Goal: Task Accomplishment & Management: Complete application form

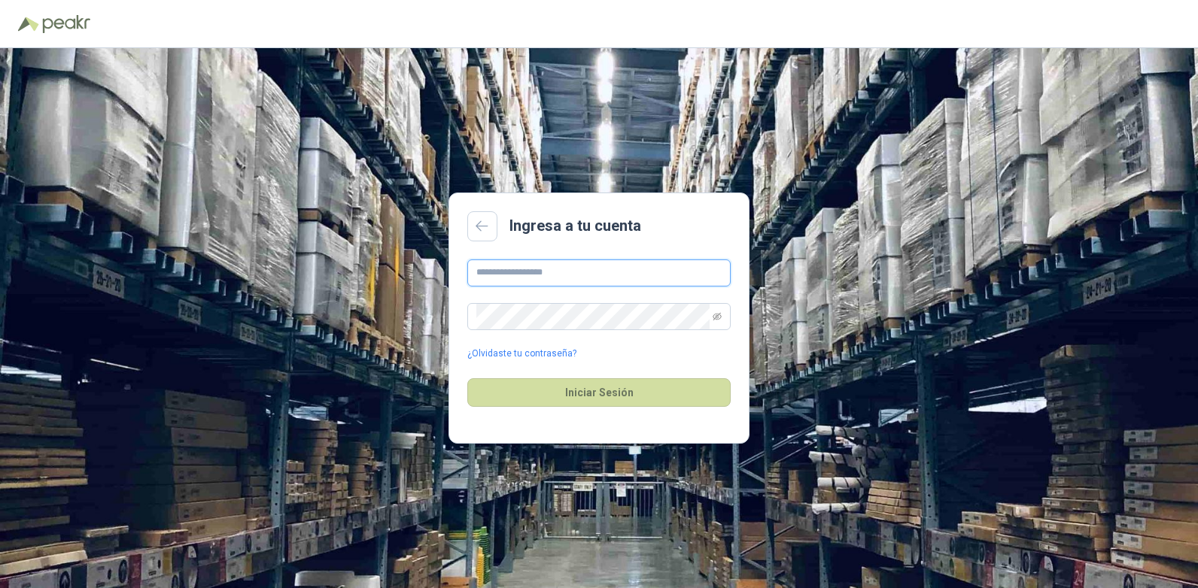
click at [649, 277] on input "text" at bounding box center [598, 273] width 263 height 27
type input "**********"
click at [496, 352] on link "¿Olvidaste tu contraseña?" at bounding box center [521, 354] width 109 height 14
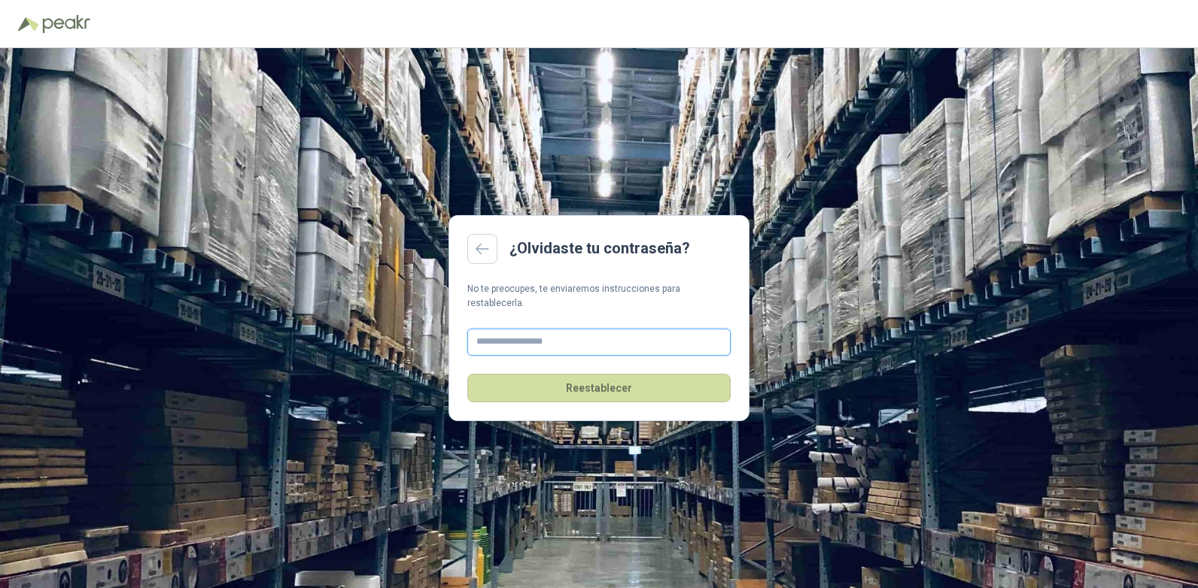
click at [506, 342] on input "text" at bounding box center [598, 342] width 263 height 27
type input "**********"
click at [593, 384] on button "Reestablecer" at bounding box center [598, 388] width 263 height 29
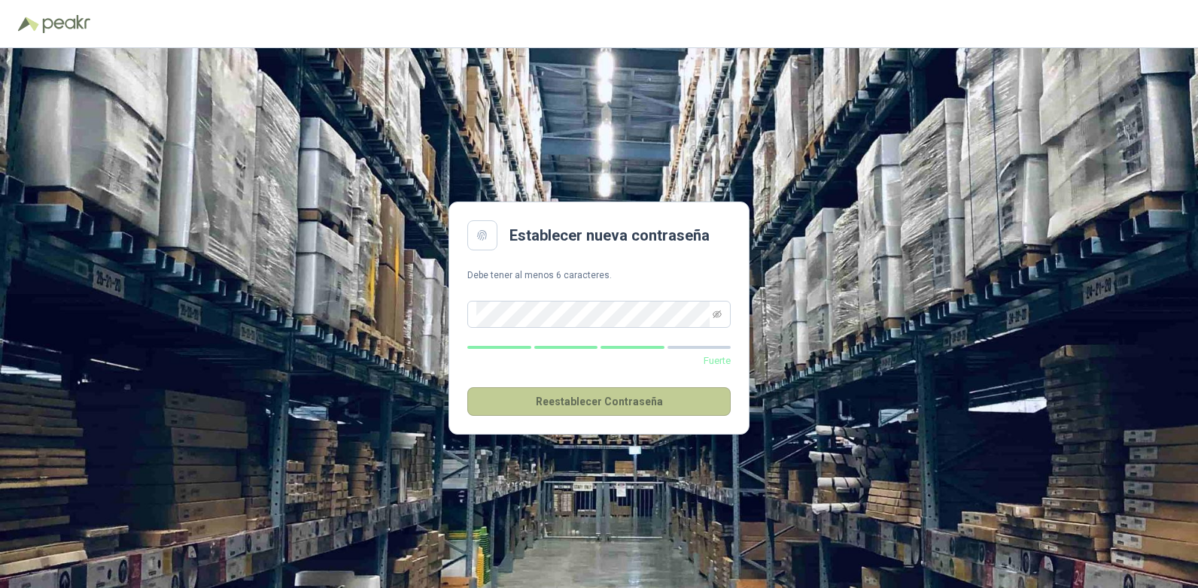
click at [568, 403] on button "Reestablecer Contraseña" at bounding box center [598, 402] width 263 height 29
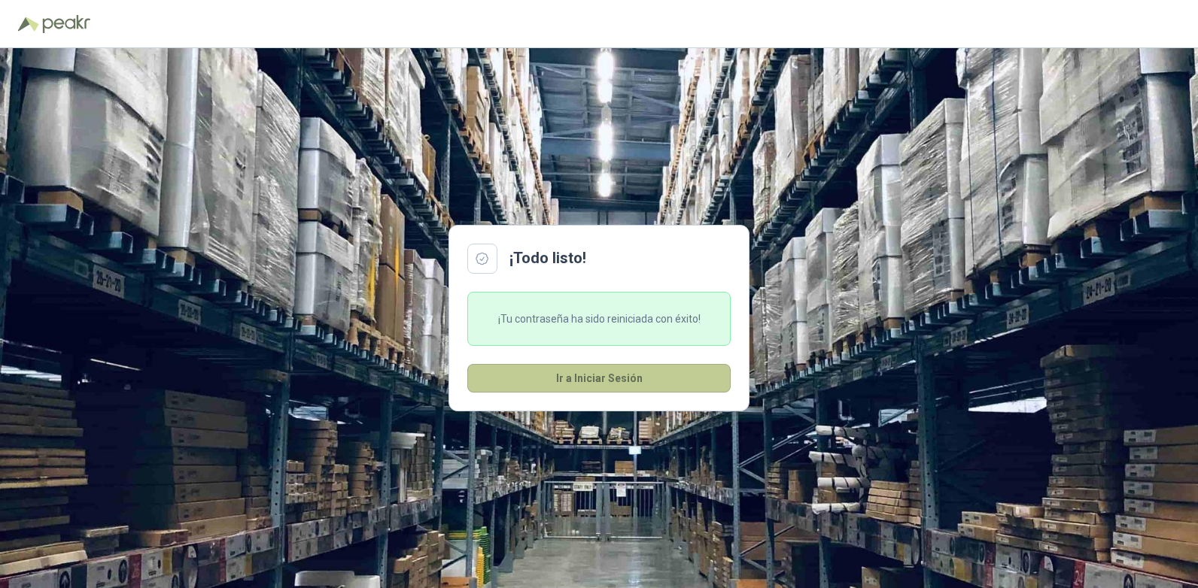
click at [613, 376] on button "Ir a Iniciar Sesión" at bounding box center [598, 378] width 263 height 29
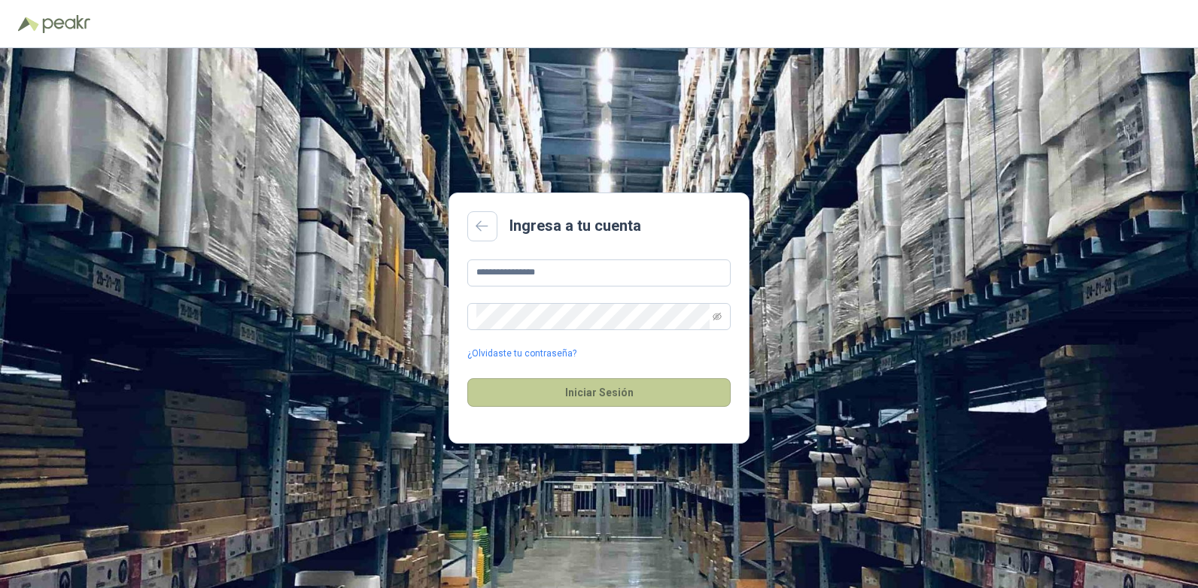
click at [639, 398] on button "Iniciar Sesión" at bounding box center [598, 393] width 263 height 29
click at [673, 266] on input "**********" at bounding box center [598, 273] width 263 height 27
click at [622, 272] on input "**********" at bounding box center [598, 273] width 263 height 27
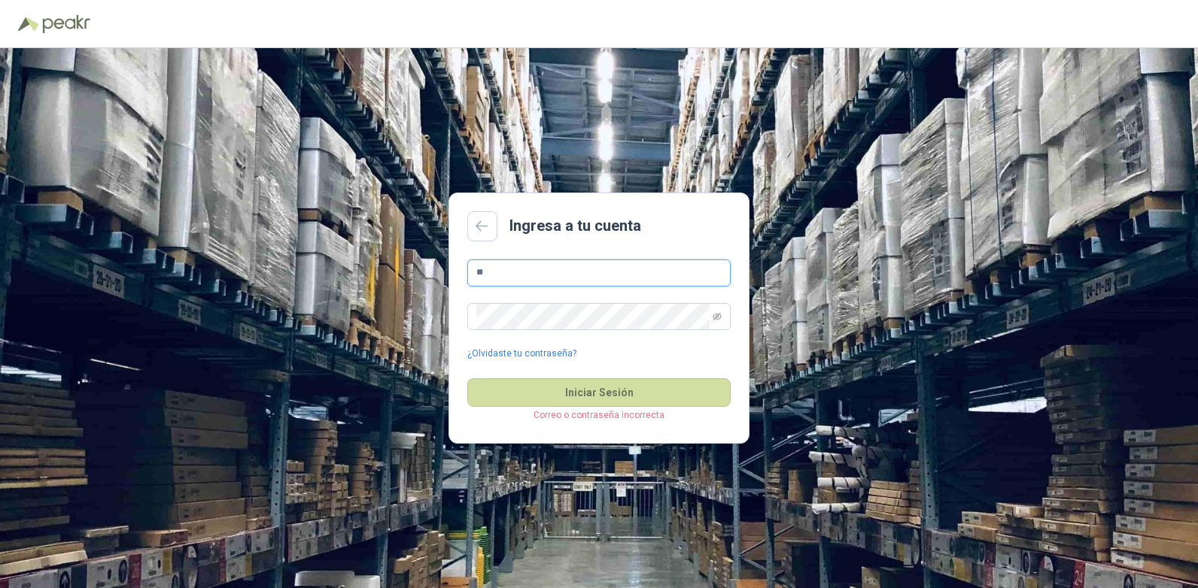
type input "*"
type input "**********"
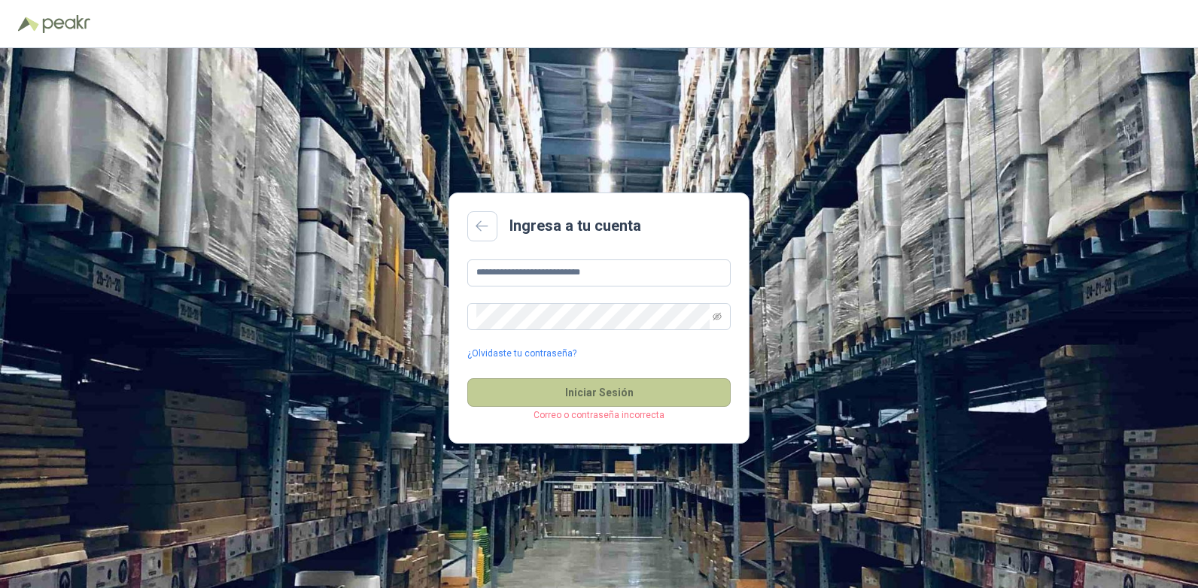
click at [605, 395] on button "Iniciar Sesión" at bounding box center [598, 393] width 263 height 29
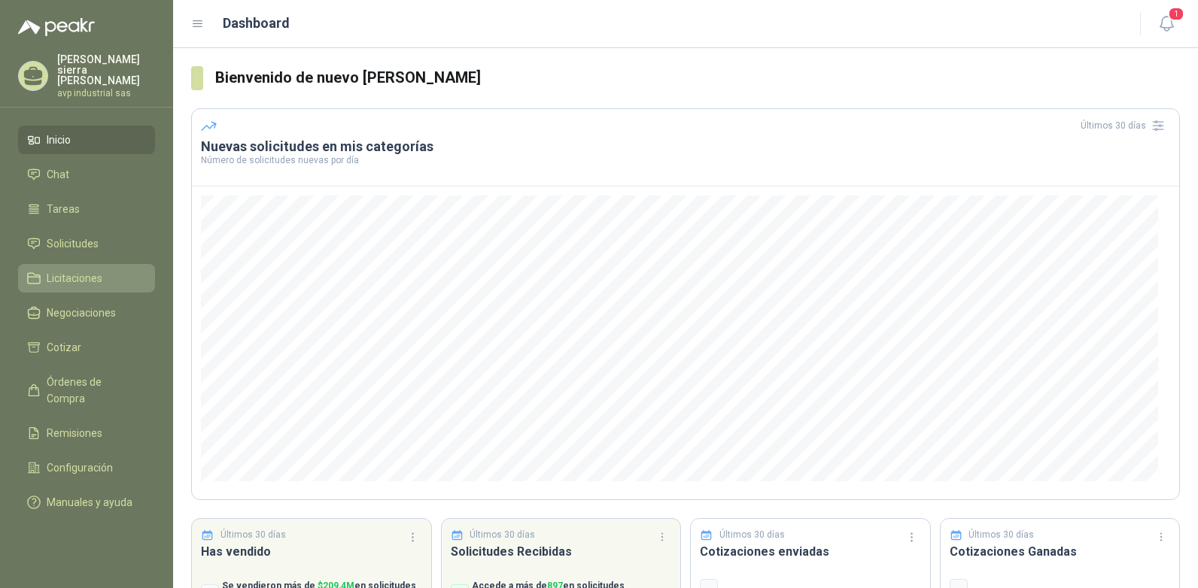
click at [86, 270] on span "Licitaciones" at bounding box center [75, 278] width 56 height 17
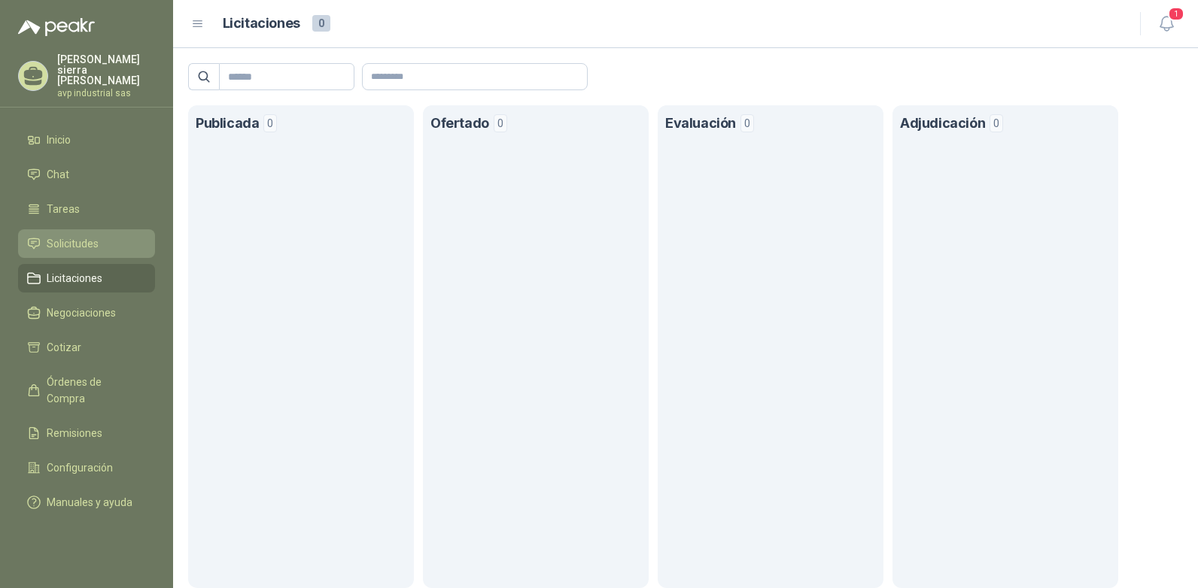
click at [64, 236] on span "Solicitudes" at bounding box center [73, 244] width 52 height 17
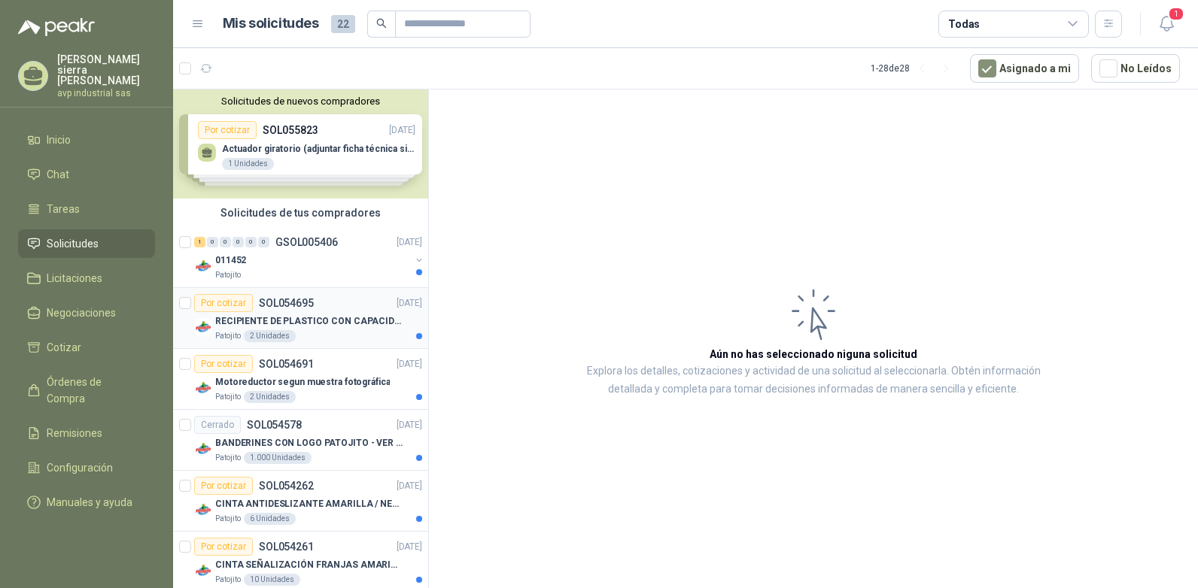
click at [230, 304] on div "Por cotizar" at bounding box center [223, 303] width 59 height 18
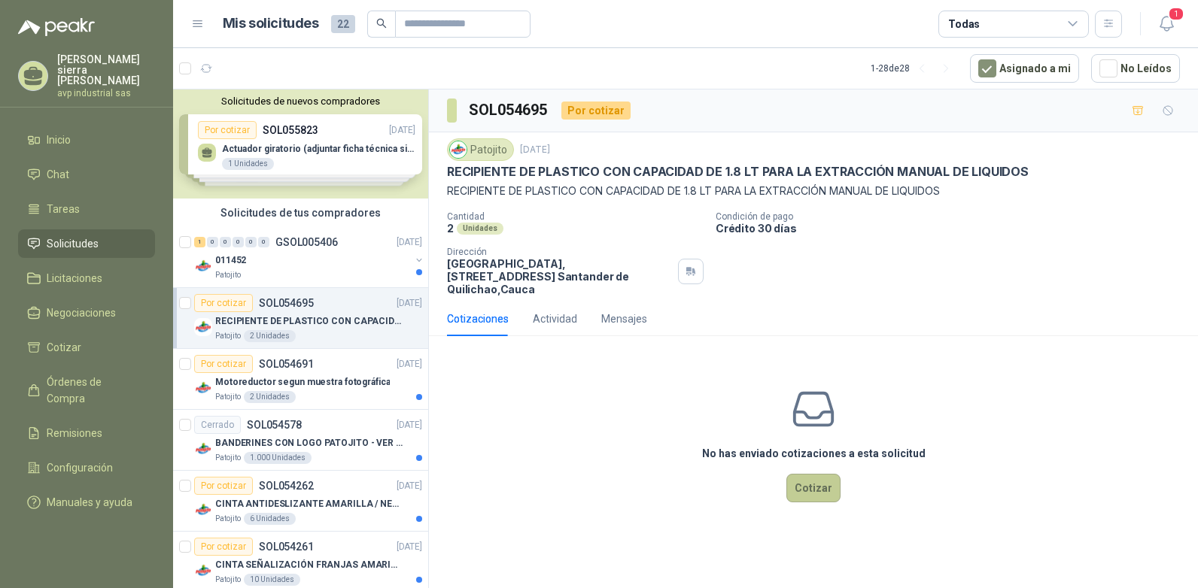
click at [821, 479] on button "Cotizar" at bounding box center [813, 488] width 54 height 29
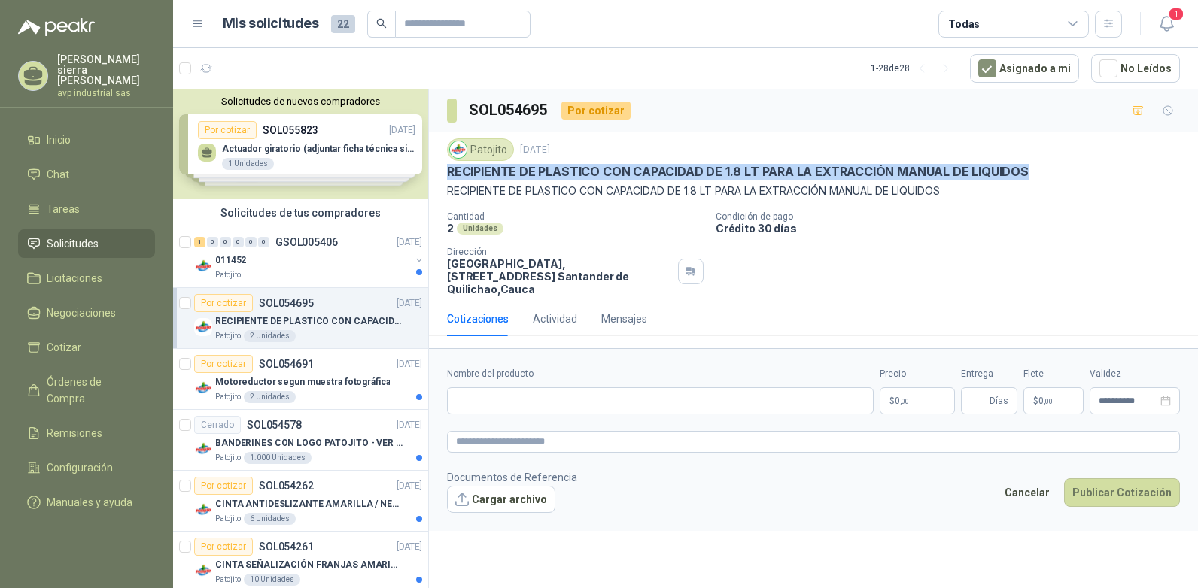
drag, startPoint x: 448, startPoint y: 169, endPoint x: 1020, endPoint y: 172, distance: 572.7
click at [1020, 172] on p "RECIPIENTE DE PLASTICO CON CAPACIDAD DE 1.8 LT PARA LA EXTRACCIÓN MANUAL DE LIQ…" at bounding box center [738, 172] width 582 height 16
copy p "RECIPIENTE DE PLASTICO CON CAPACIDAD DE 1.8 LT PARA LA EXTRACCIÓN MANUAL DE LIQ…"
click at [227, 366] on div "Por cotizar" at bounding box center [223, 364] width 59 height 18
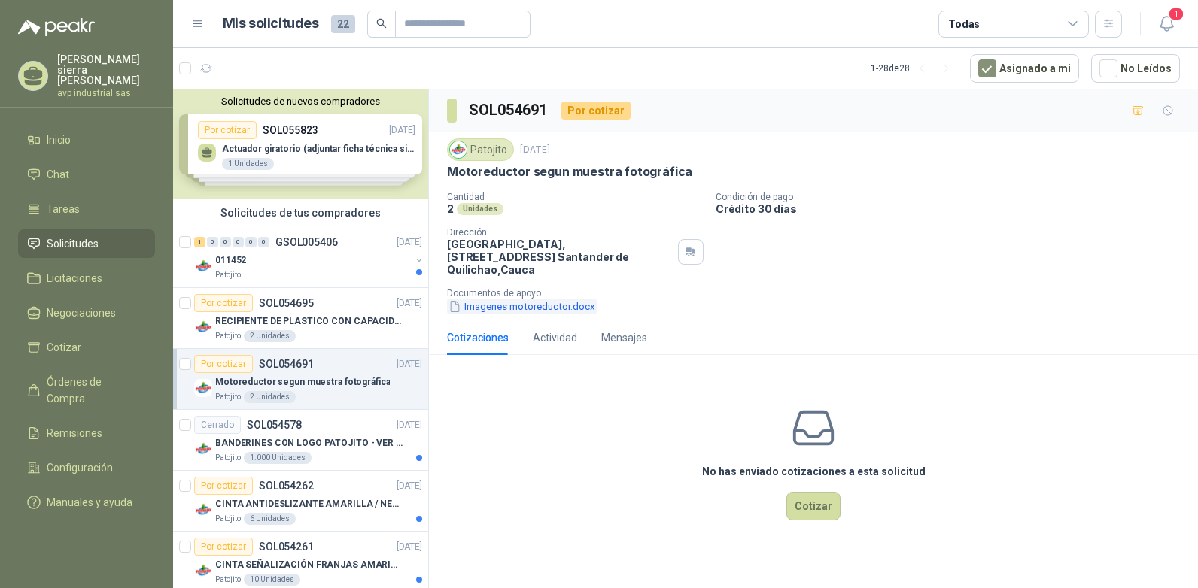
click at [507, 299] on button "Imagenes motoreductor.docx" at bounding box center [522, 307] width 150 height 16
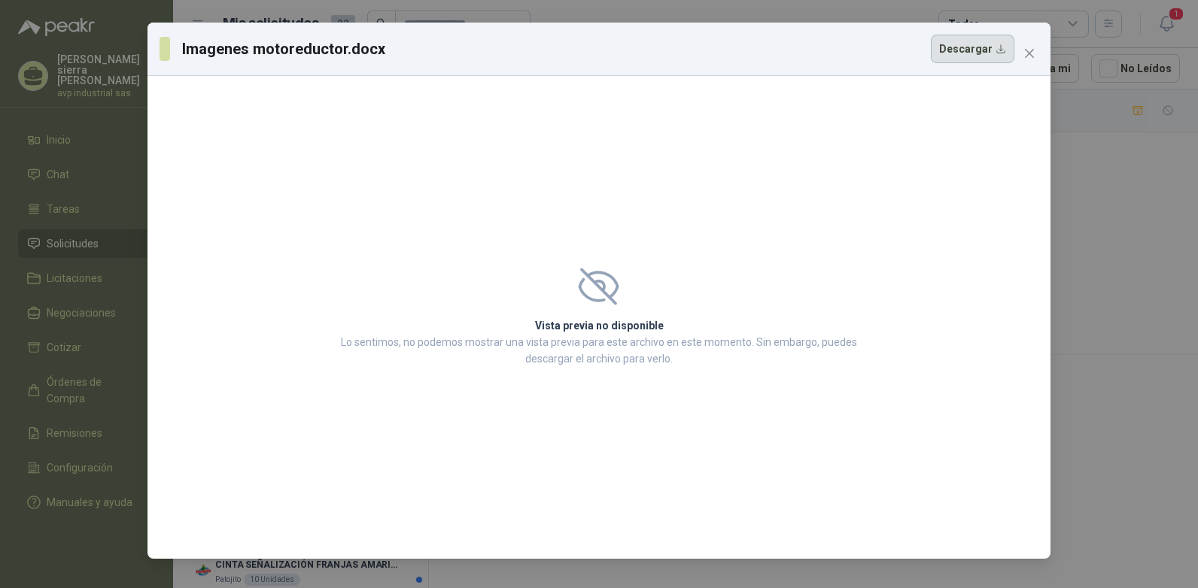
click at [999, 50] on button "Descargar" at bounding box center [973, 49] width 84 height 29
click at [965, 172] on div "Vista previa no disponible Lo sentimos, no podemos mostrar una vista previa par…" at bounding box center [598, 317] width 903 height 483
click at [1023, 52] on span "Close" at bounding box center [1029, 53] width 24 height 12
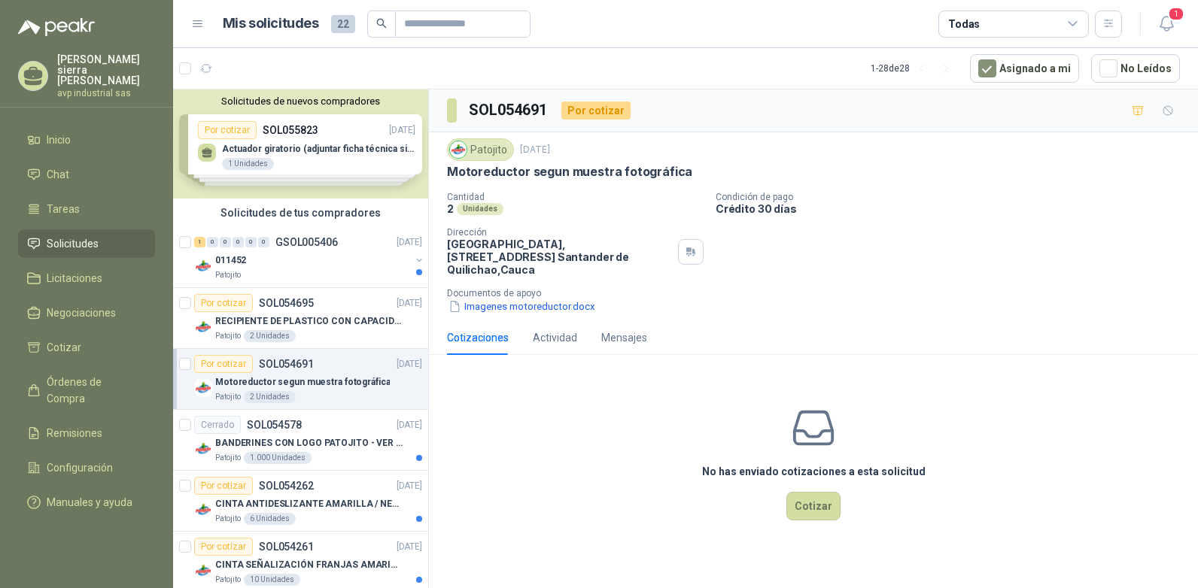
drag, startPoint x: 224, startPoint y: 305, endPoint x: 503, endPoint y: 479, distance: 329.3
click at [505, 479] on div "No has enviado cotizaciones a esta solicitud Cotizar" at bounding box center [813, 463] width 769 height 192
click at [269, 258] on div "011452" at bounding box center [312, 260] width 195 height 18
click at [314, 327] on p "RECIPIENTE DE PLASTICO CON CAPACIDAD DE 1.8 LT PARA LA EXTRACCIÓN MANUAL DE LIQ…" at bounding box center [308, 322] width 187 height 14
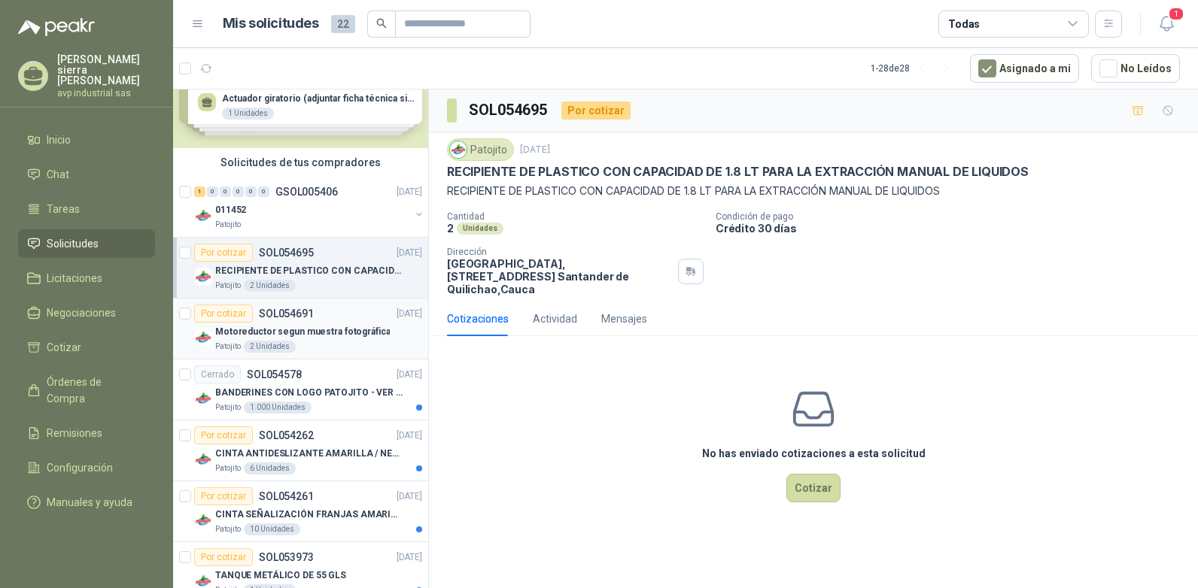
scroll to position [75, 0]
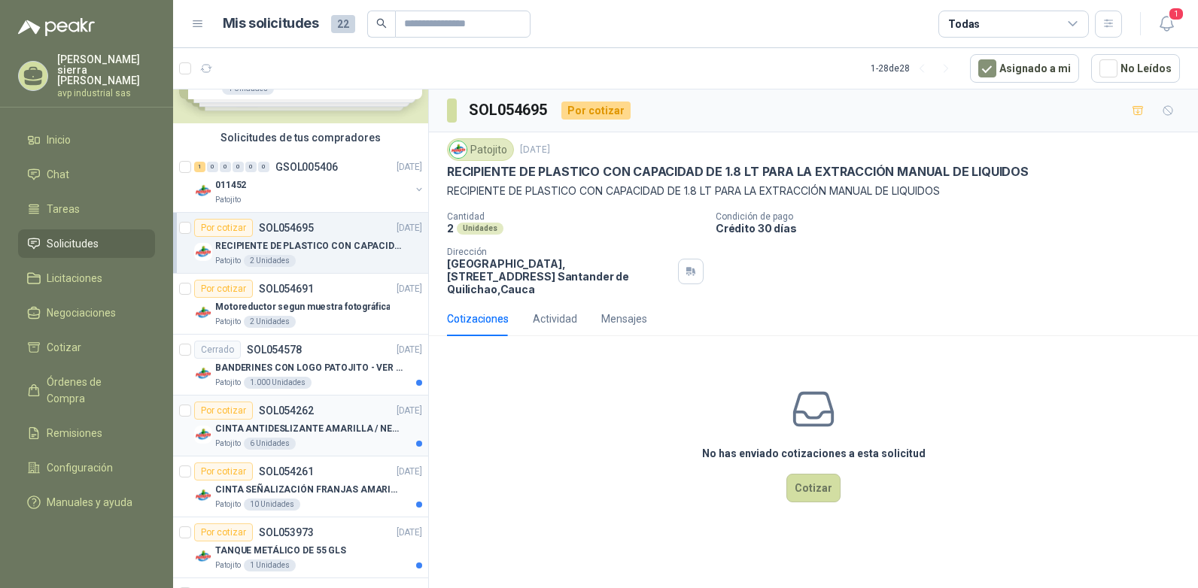
click at [214, 409] on div "Por cotizar" at bounding box center [223, 411] width 59 height 18
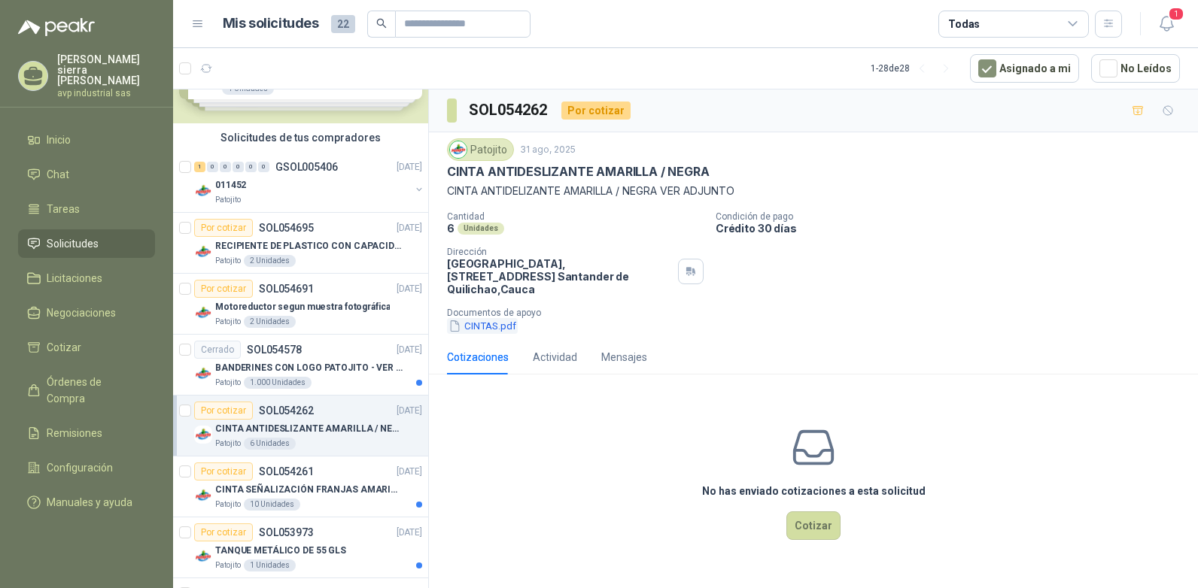
click at [497, 318] on button "CINTAS.pdf" at bounding box center [482, 326] width 71 height 16
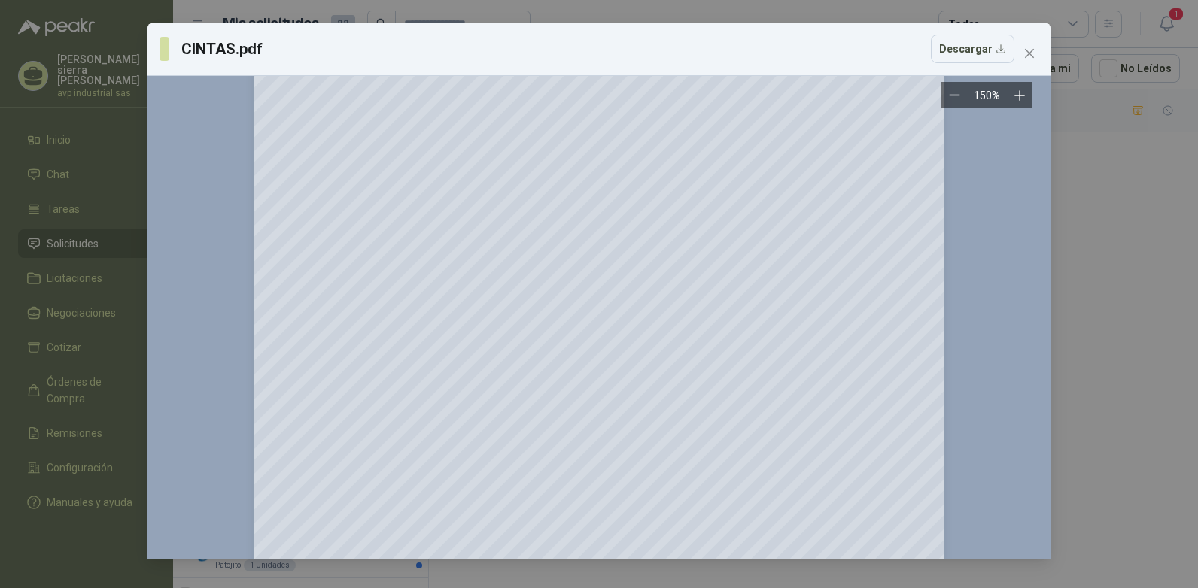
scroll to position [134, 0]
click at [1033, 49] on icon "close" at bounding box center [1029, 53] width 9 height 9
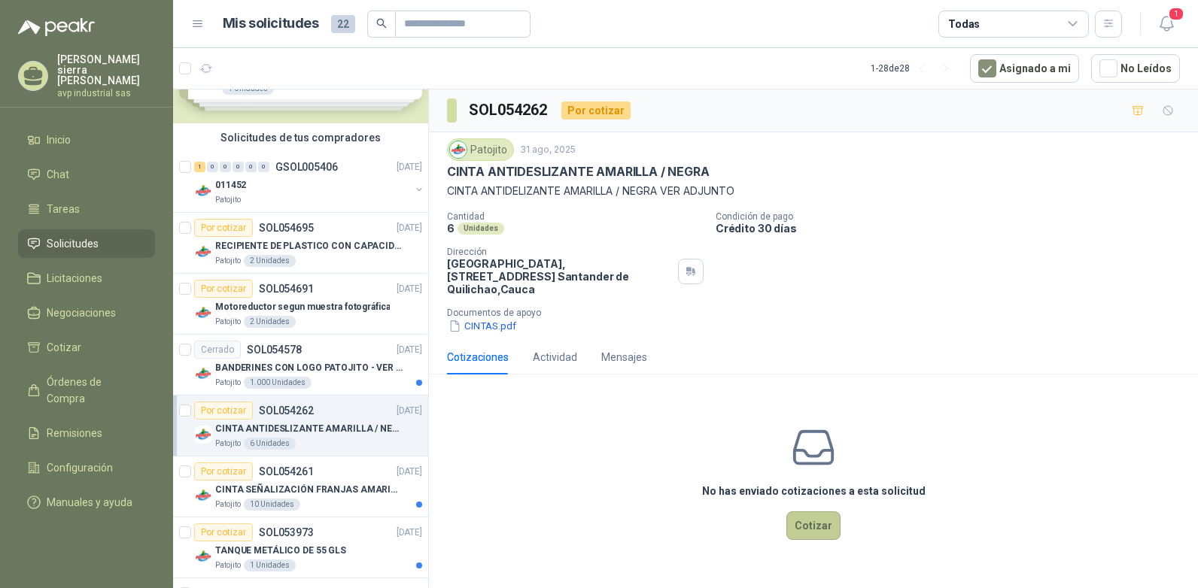
click at [829, 516] on button "Cotizar" at bounding box center [813, 526] width 54 height 29
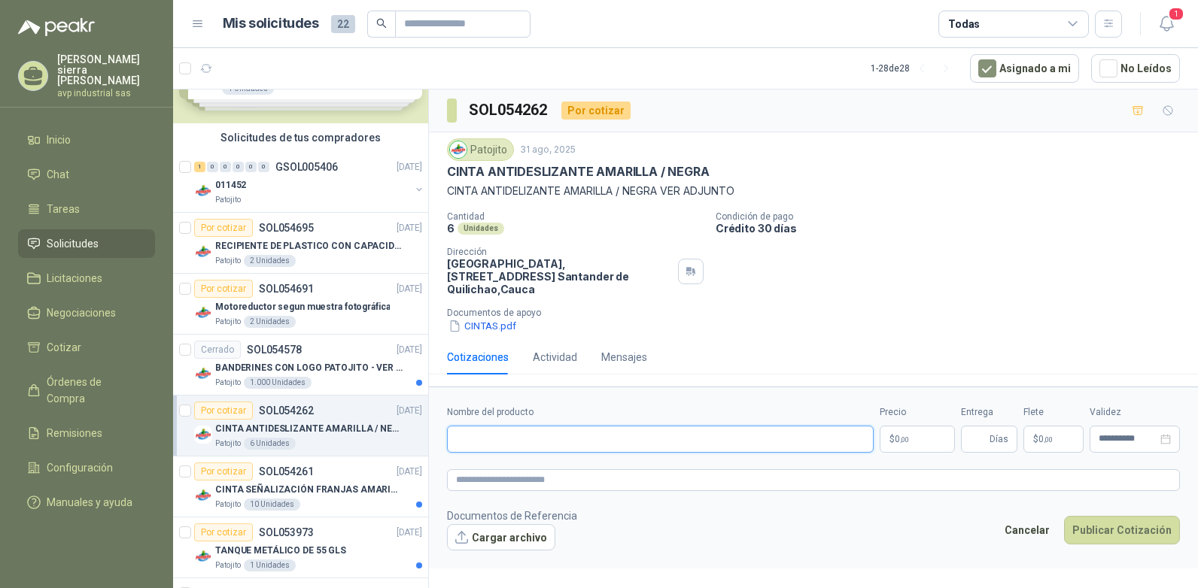
click at [589, 430] on input "Nombre del producto" at bounding box center [660, 439] width 427 height 27
type input "**********"
click at [935, 426] on p "$ 0 ,00" at bounding box center [917, 439] width 75 height 27
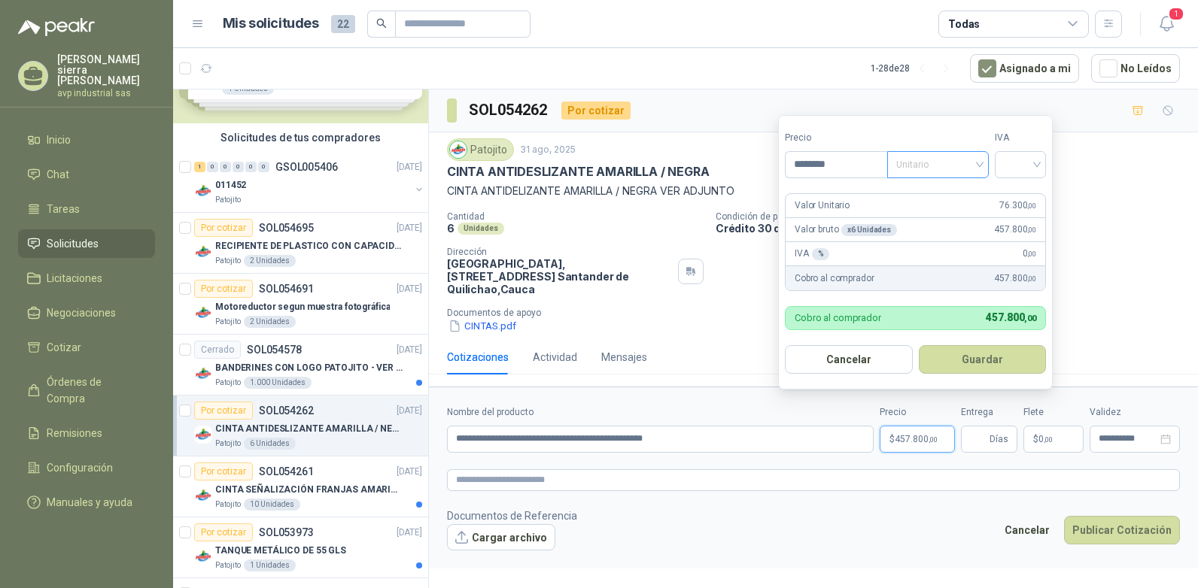
click at [980, 166] on span "Unitario" at bounding box center [938, 165] width 84 height 23
type input "********"
click at [967, 193] on div "Unitario" at bounding box center [941, 195] width 78 height 17
click at [1037, 164] on input "search" at bounding box center [1020, 163] width 33 height 23
click at [1028, 190] on div "19%" at bounding box center [1024, 195] width 28 height 17
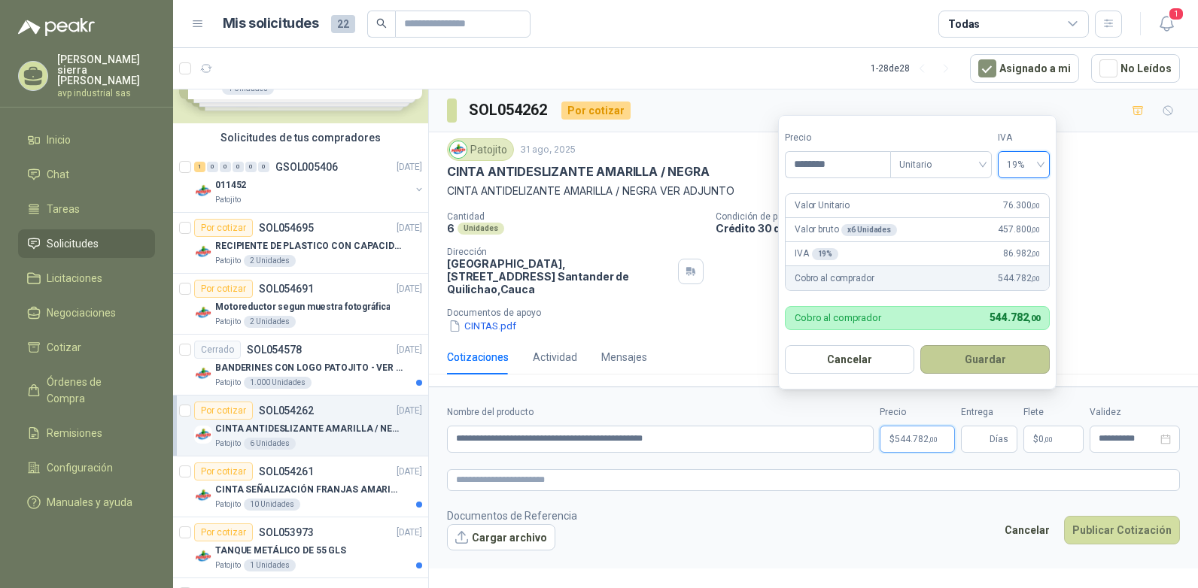
click at [999, 363] on button "Guardar" at bounding box center [984, 359] width 129 height 29
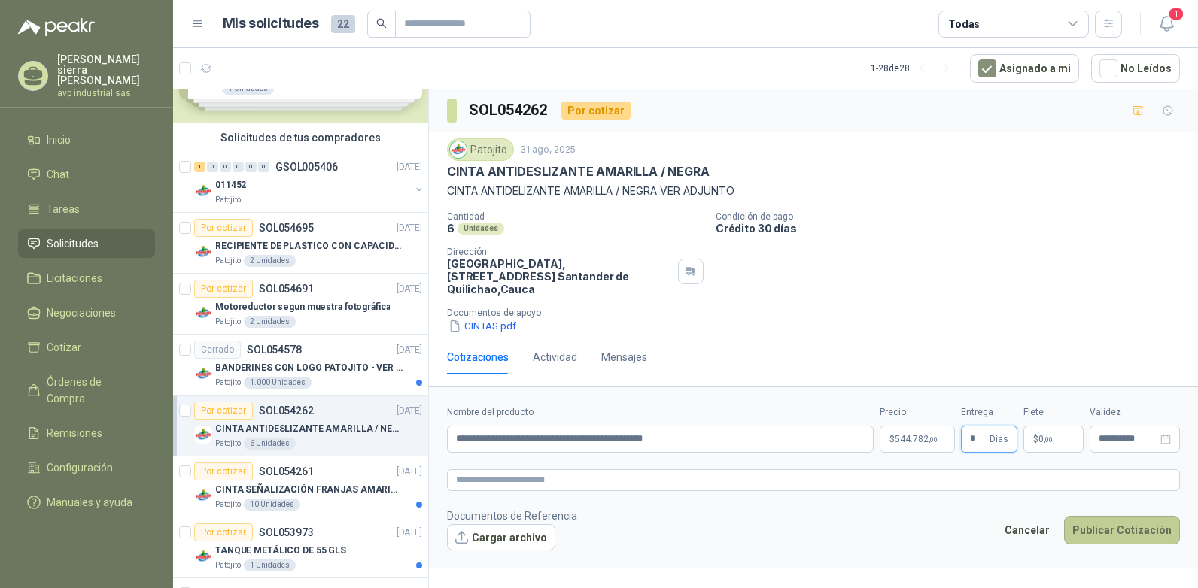
type input "*"
click at [1112, 520] on button "Publicar Cotización" at bounding box center [1122, 530] width 116 height 29
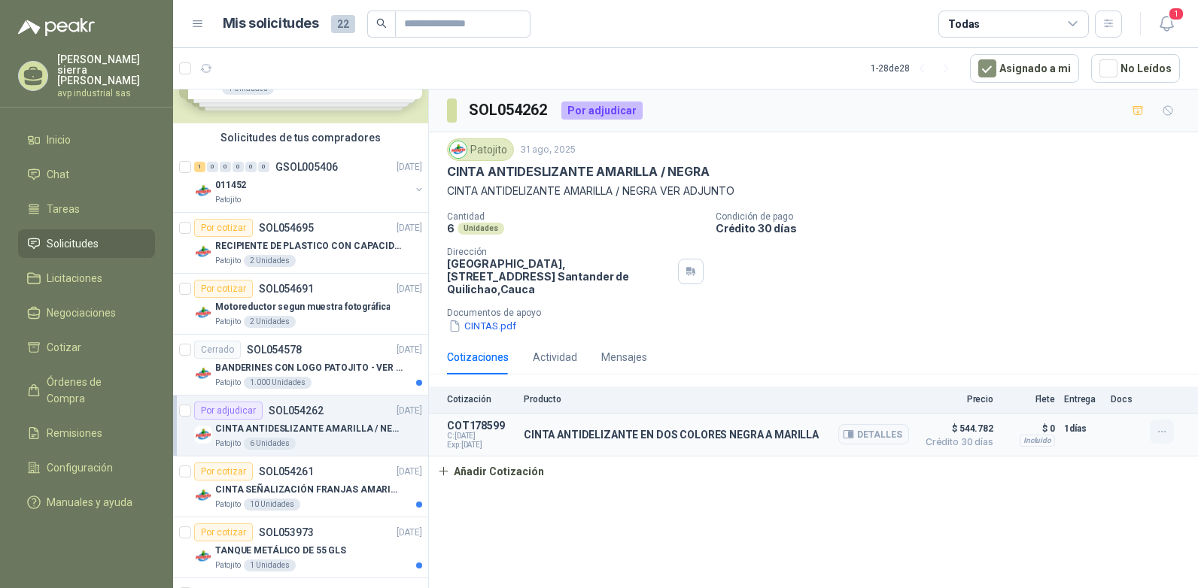
click at [1165, 426] on icon "button" at bounding box center [1162, 432] width 13 height 13
click at [1175, 359] on icon "button" at bounding box center [1180, 358] width 11 height 11
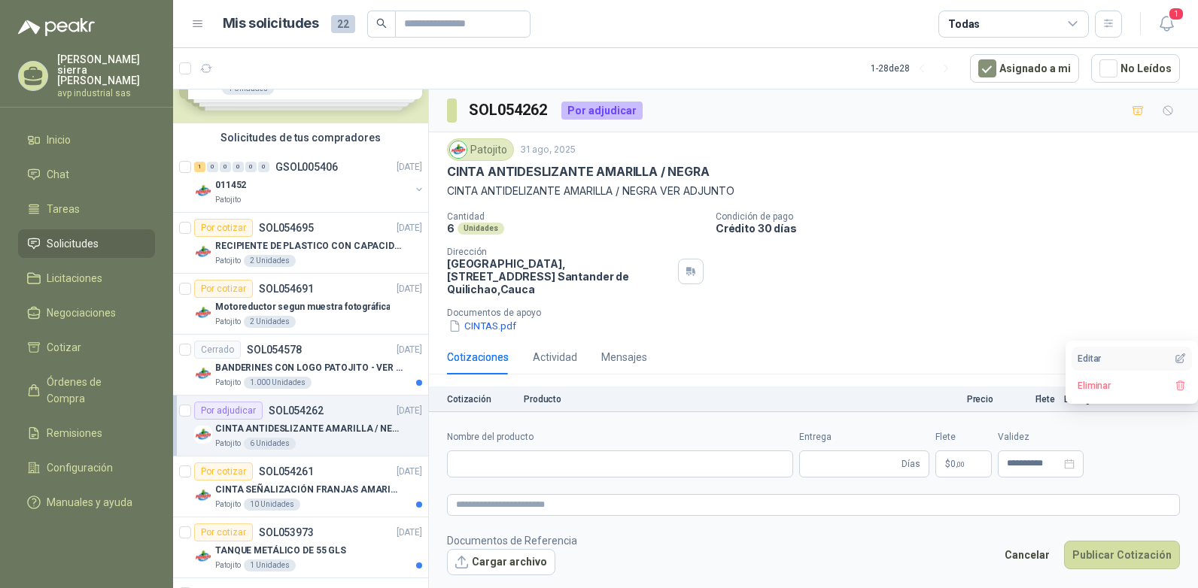
type input "**********"
type input "*"
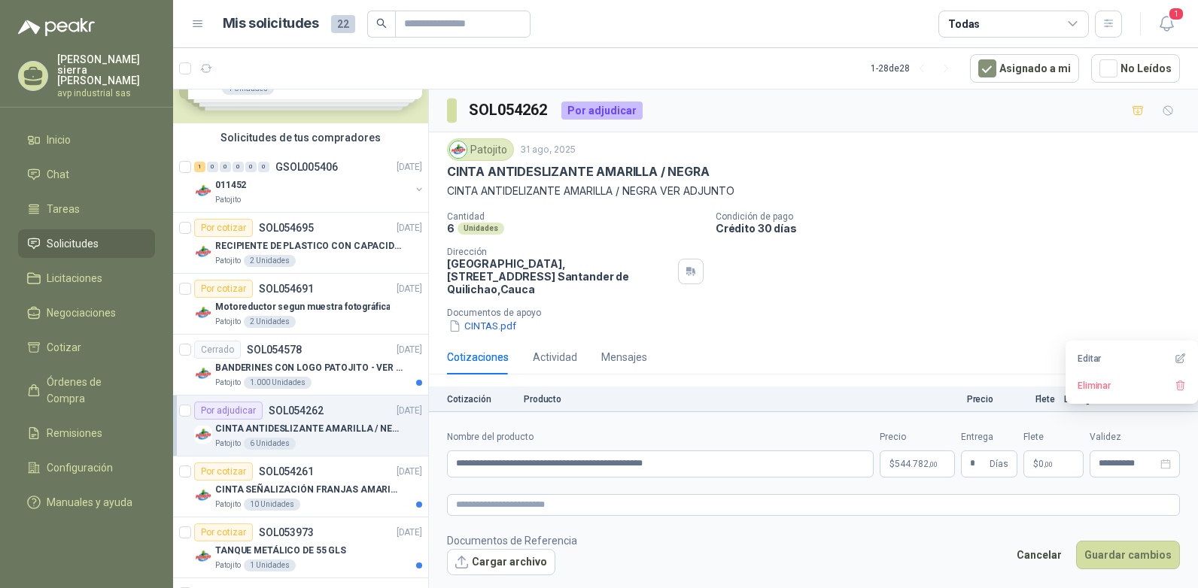
click at [448, 394] on p "Cotización" at bounding box center [481, 399] width 68 height 11
click at [529, 394] on p "Producto" at bounding box center [716, 399] width 385 height 11
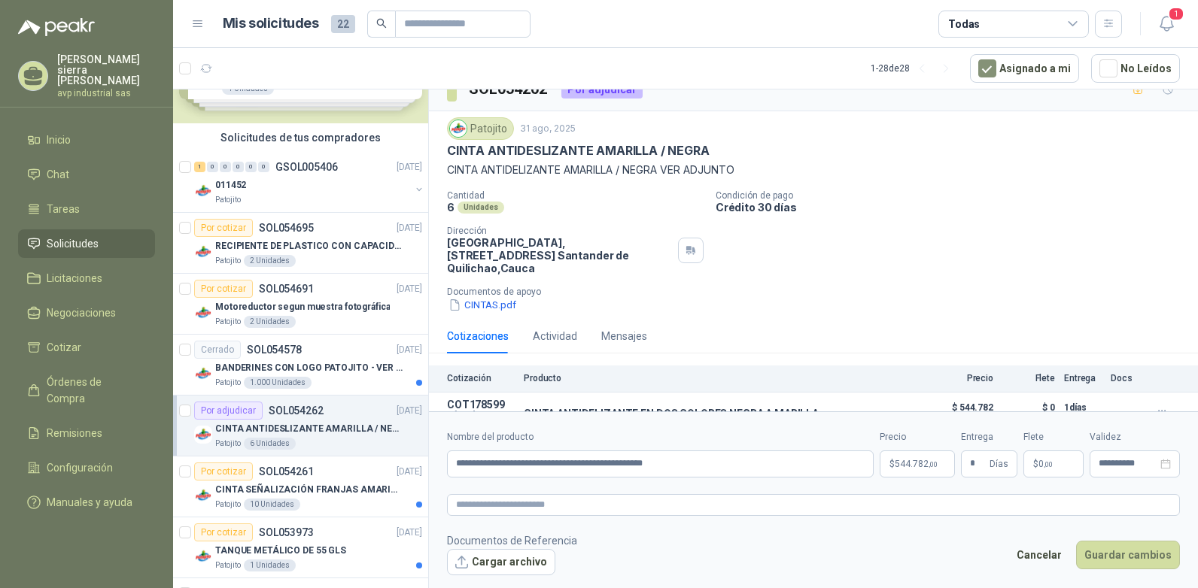
scroll to position [33, 0]
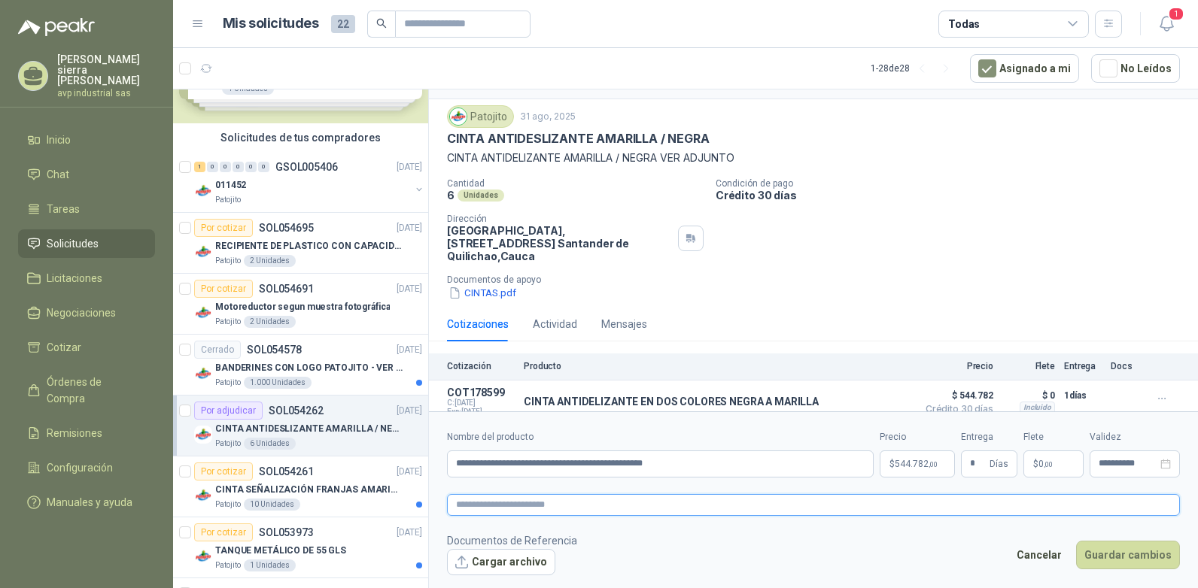
click at [569, 497] on textarea at bounding box center [813, 505] width 733 height 22
click at [679, 460] on input "**********" at bounding box center [660, 464] width 427 height 27
drag, startPoint x: 777, startPoint y: 458, endPoint x: 655, endPoint y: 465, distance: 122.8
click at [655, 465] on input "**********" at bounding box center [660, 464] width 427 height 27
click at [485, 285] on button "CINTAS.pdf" at bounding box center [482, 293] width 71 height 16
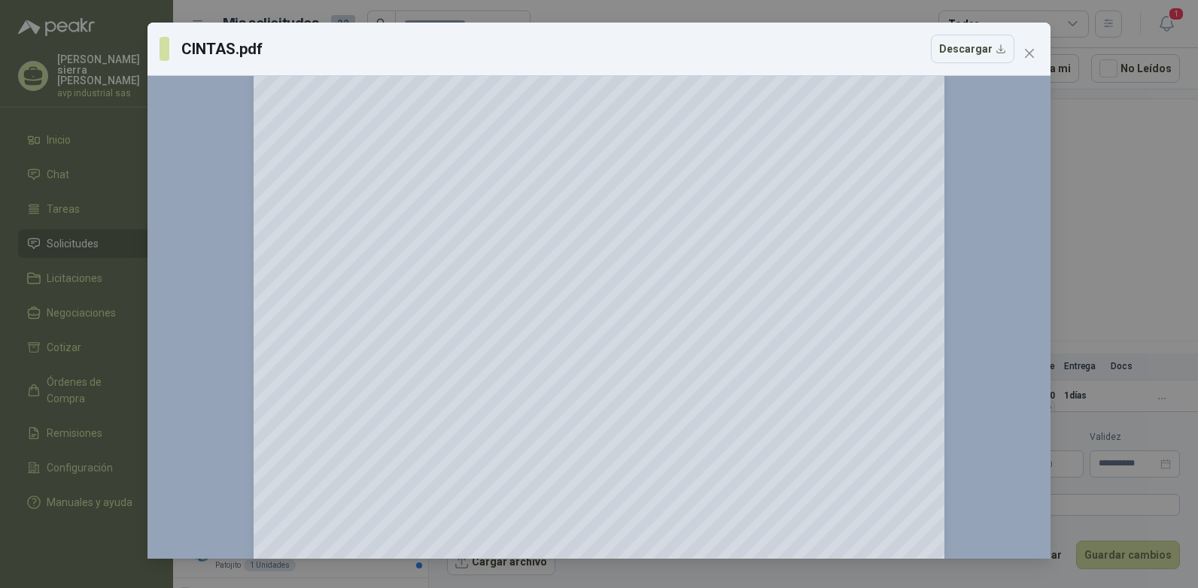
scroll to position [75, 0]
click at [1027, 64] on button "Close" at bounding box center [1029, 53] width 24 height 24
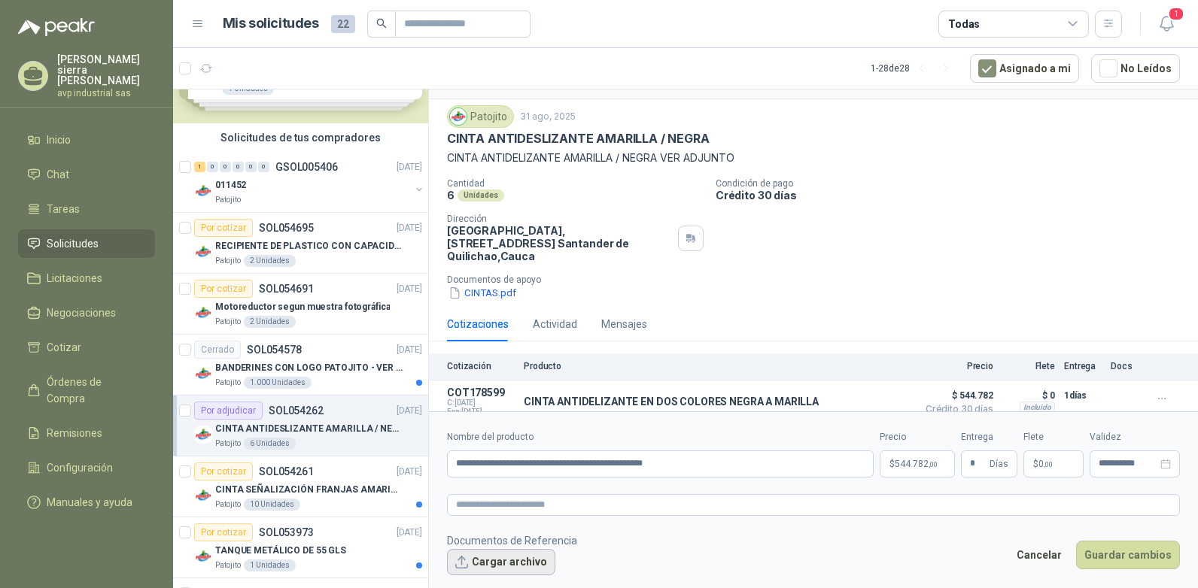
click at [514, 566] on button "Cargar archivo" at bounding box center [501, 562] width 108 height 27
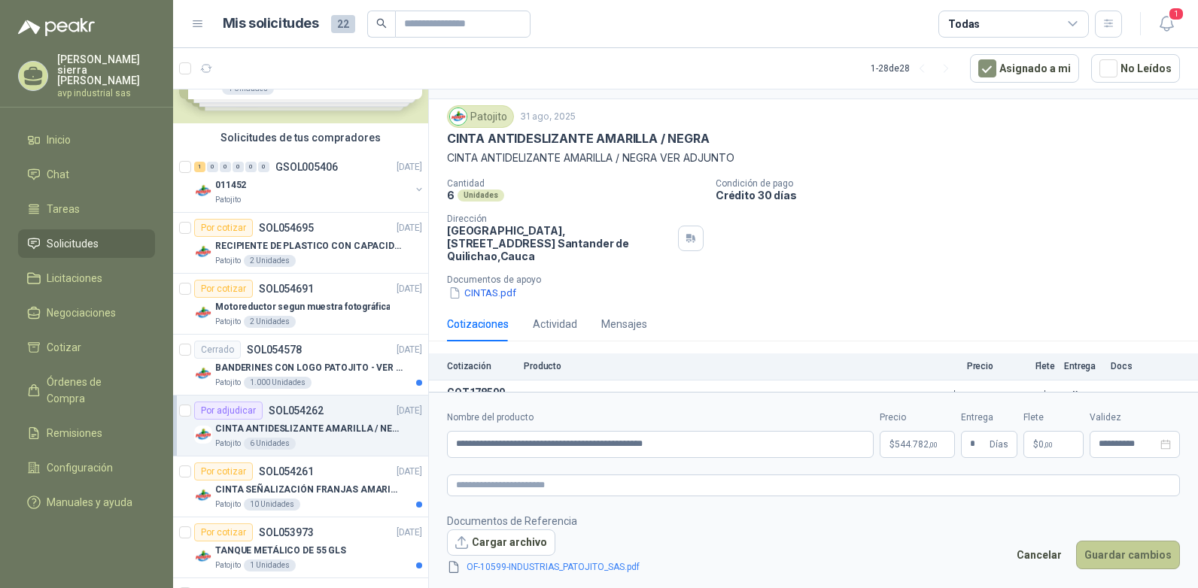
click at [1100, 557] on button "Guardar cambios" at bounding box center [1128, 555] width 104 height 29
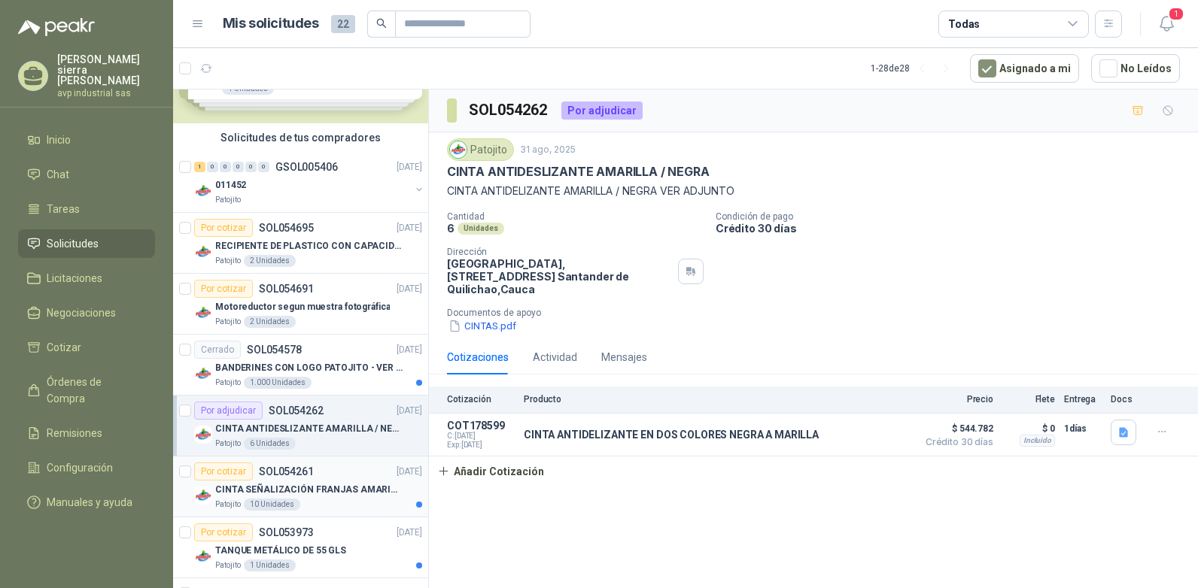
click at [230, 469] on div "Por cotizar" at bounding box center [223, 472] width 59 height 18
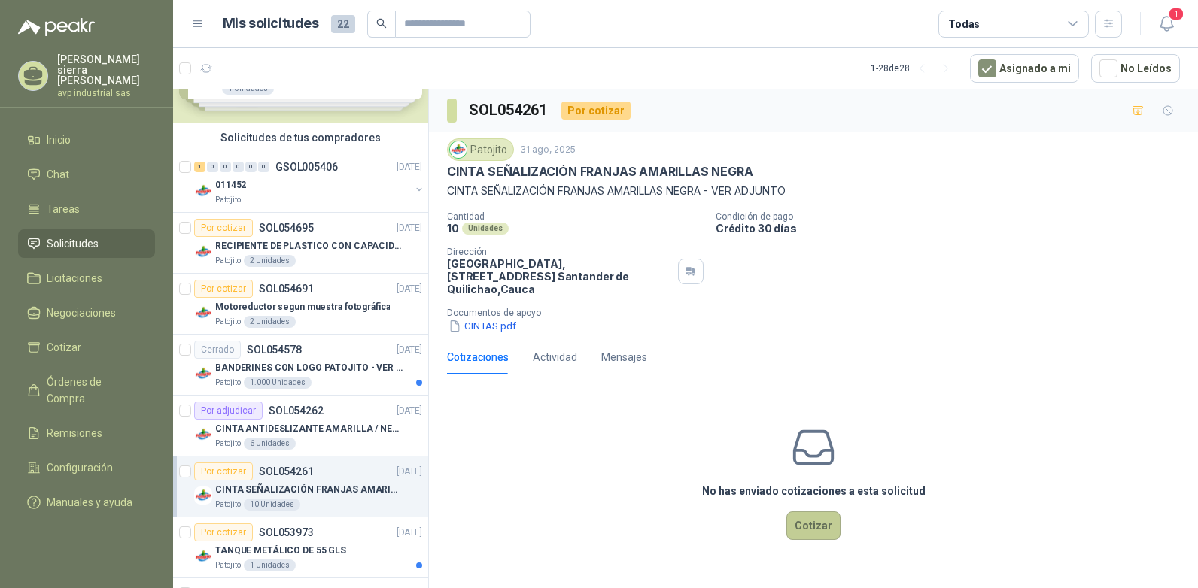
click at [814, 515] on button "Cotizar" at bounding box center [813, 526] width 54 height 29
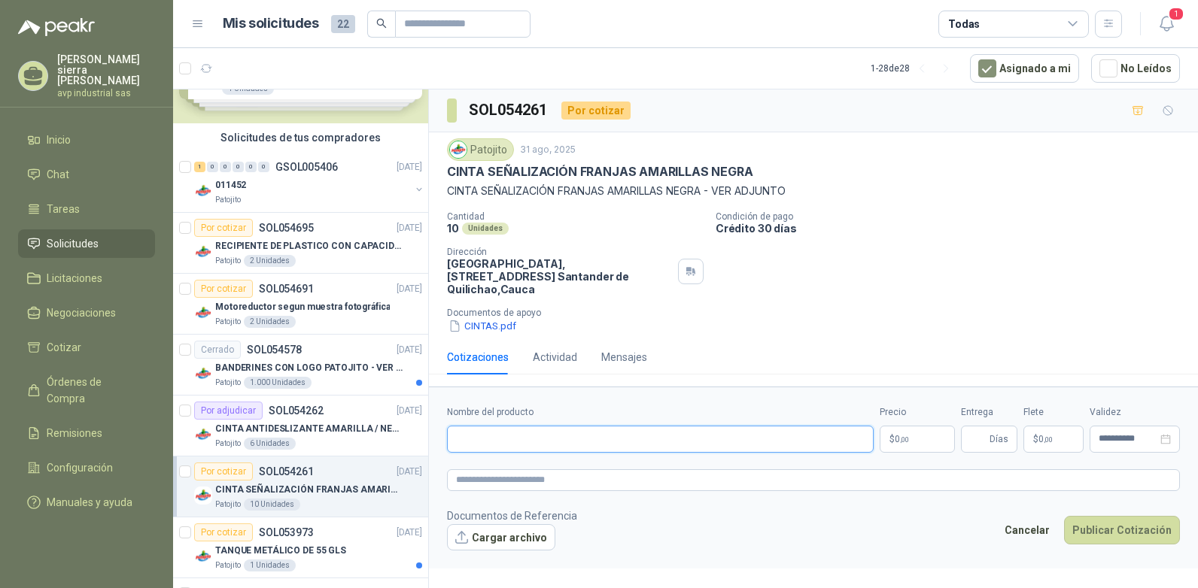
click at [616, 429] on input "Nombre del producto" at bounding box center [660, 439] width 427 height 27
click at [574, 432] on input "**********" at bounding box center [660, 439] width 427 height 27
type input "**********"
click at [937, 426] on p "$ 0 ,00" at bounding box center [917, 439] width 75 height 27
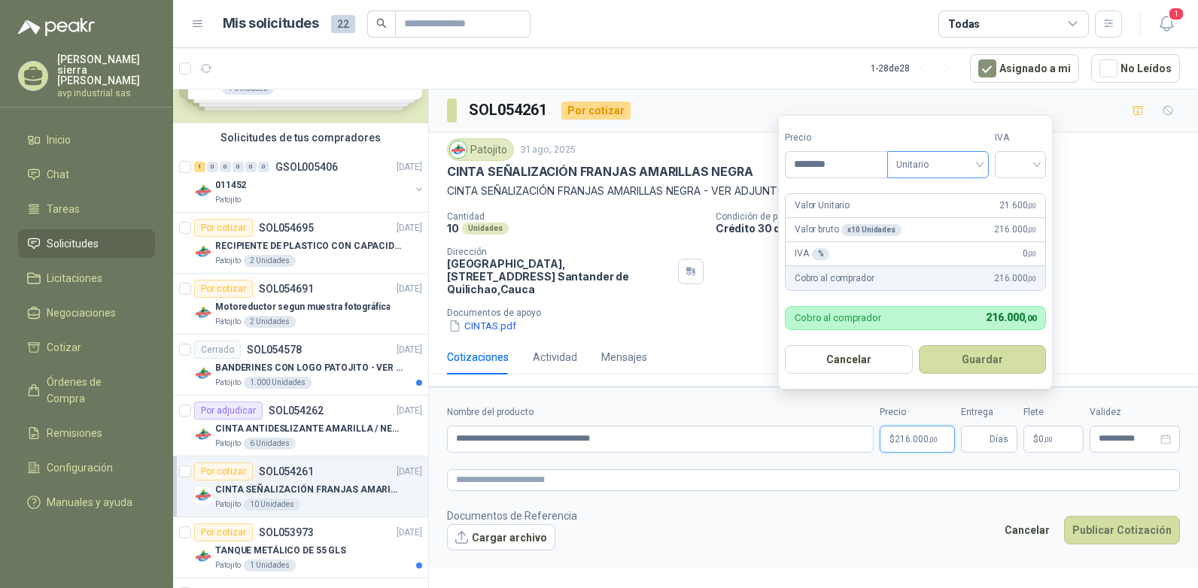
click at [986, 160] on div "Unitario" at bounding box center [938, 164] width 102 height 27
type input "********"
click at [952, 195] on div "Unitario" at bounding box center [941, 195] width 78 height 17
click at [1046, 166] on div at bounding box center [1020, 164] width 51 height 27
click at [1028, 193] on div "19%" at bounding box center [1024, 195] width 28 height 17
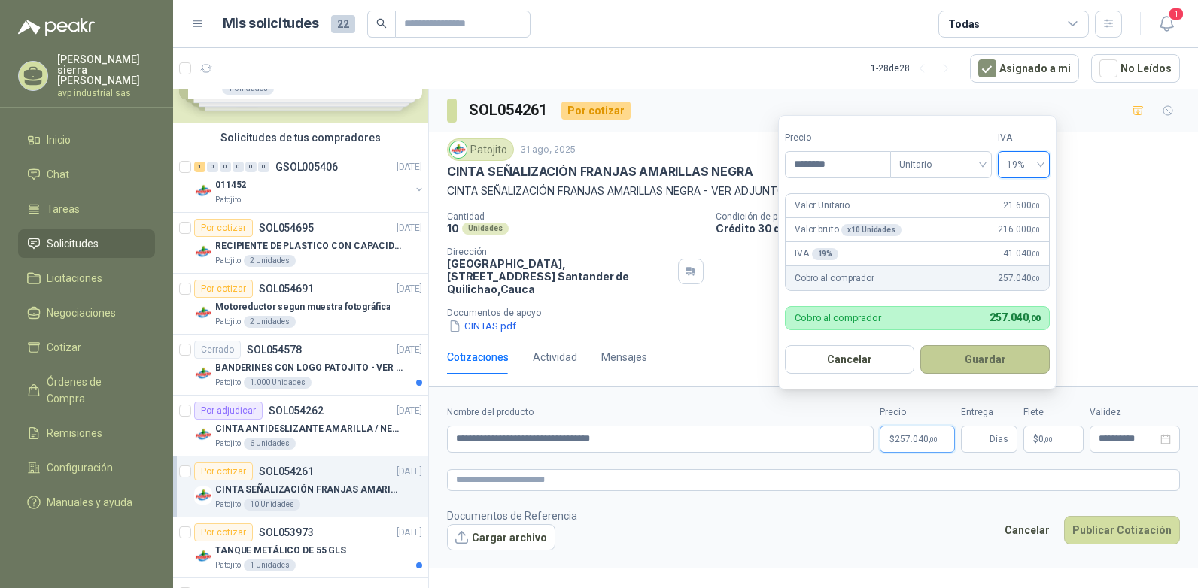
click at [993, 361] on button "Guardar" at bounding box center [984, 359] width 129 height 29
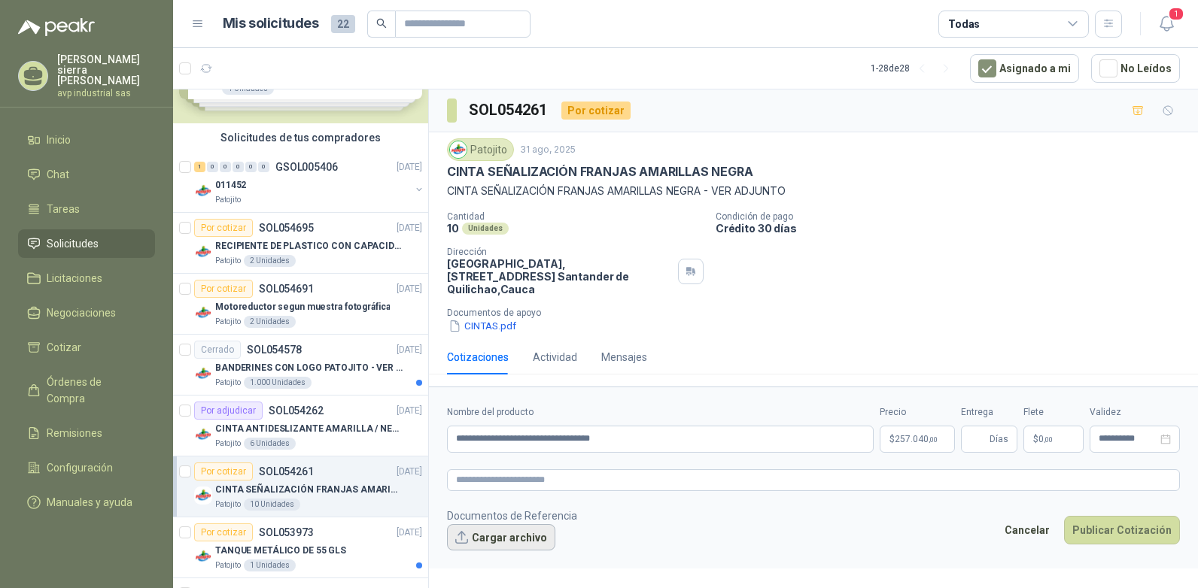
click at [503, 524] on button "Cargar archivo" at bounding box center [501, 537] width 108 height 27
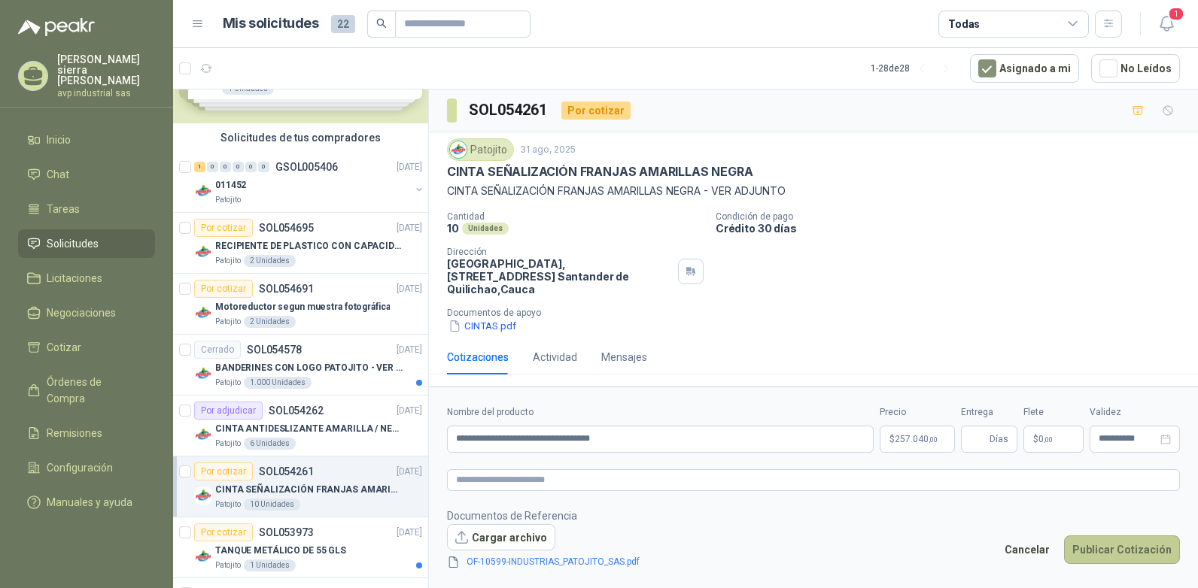
click at [1142, 537] on button "Publicar Cotización" at bounding box center [1122, 550] width 116 height 29
type input "*"
click at [1097, 539] on button "Publicar Cotización" at bounding box center [1122, 550] width 116 height 29
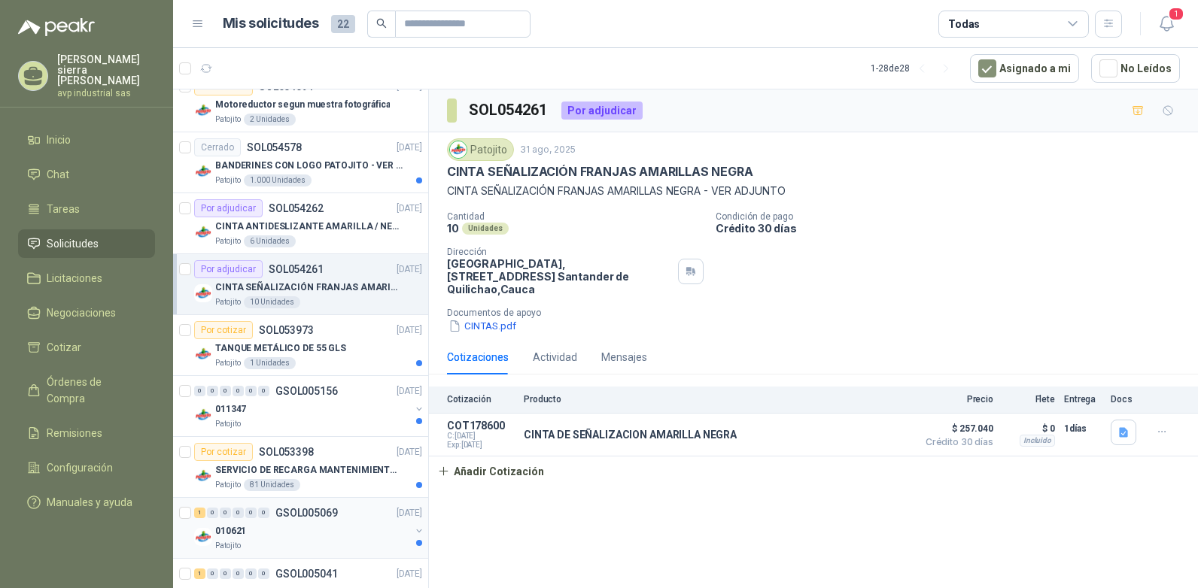
scroll to position [301, 0]
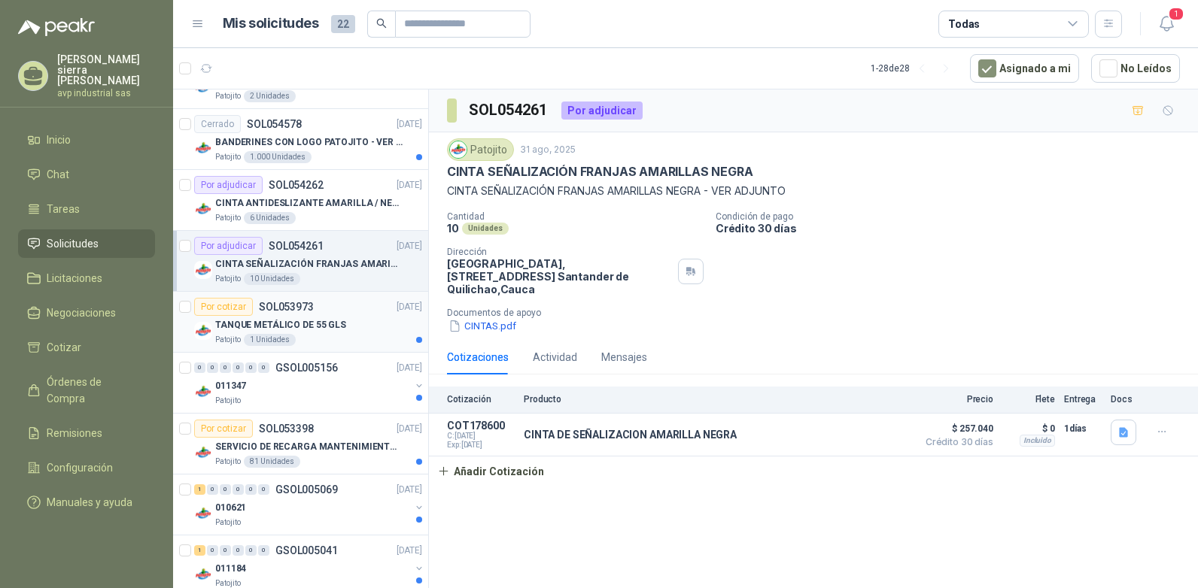
click at [223, 306] on div "Por cotizar" at bounding box center [223, 307] width 59 height 18
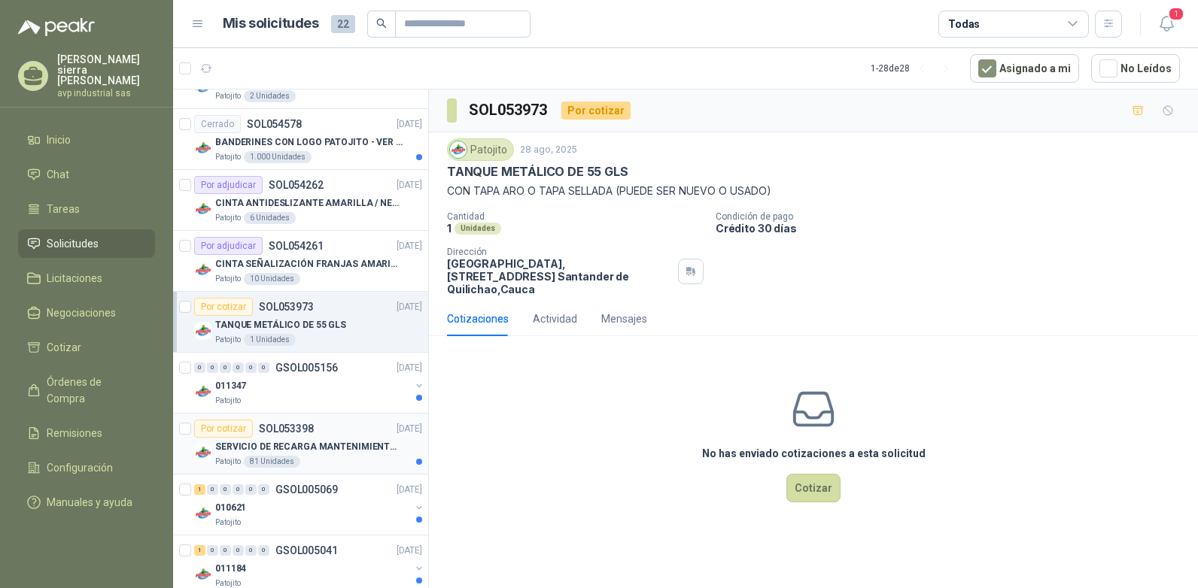
click at [220, 430] on div "Por cotizar" at bounding box center [223, 429] width 59 height 18
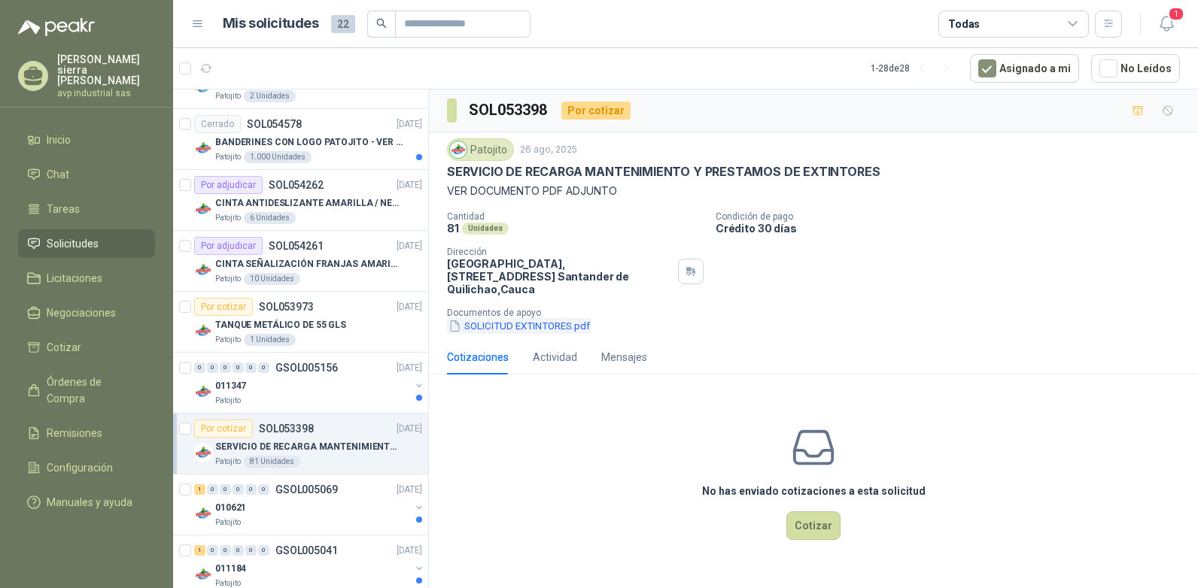
click at [515, 318] on button "SOLICITUD EXTINTORES.pdf" at bounding box center [519, 326] width 144 height 16
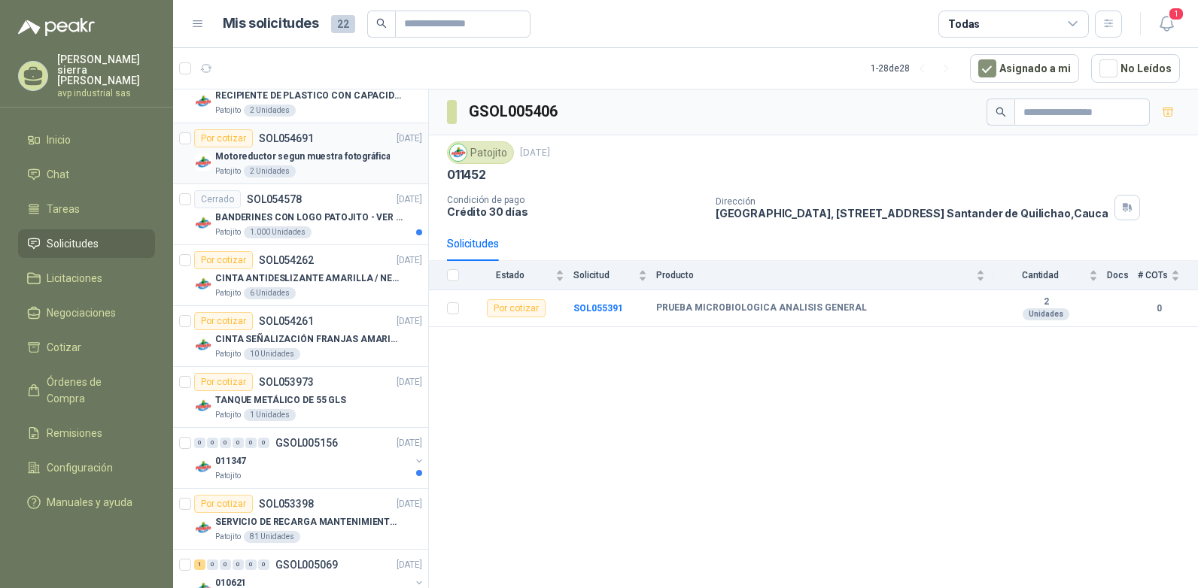
scroll to position [301, 0]
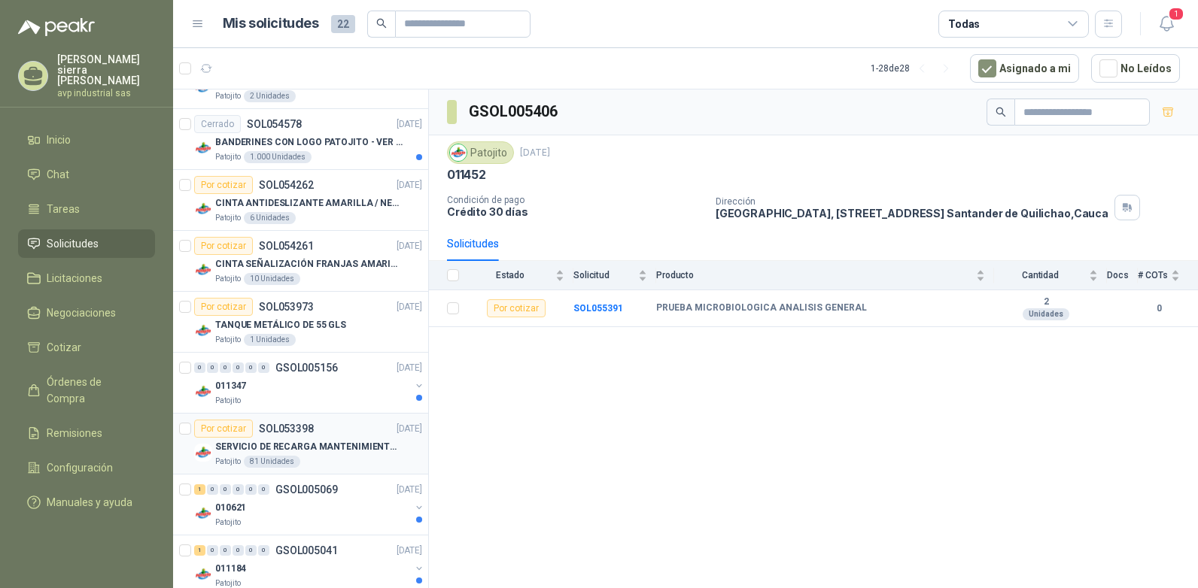
click at [236, 433] on div "Por cotizar" at bounding box center [223, 429] width 59 height 18
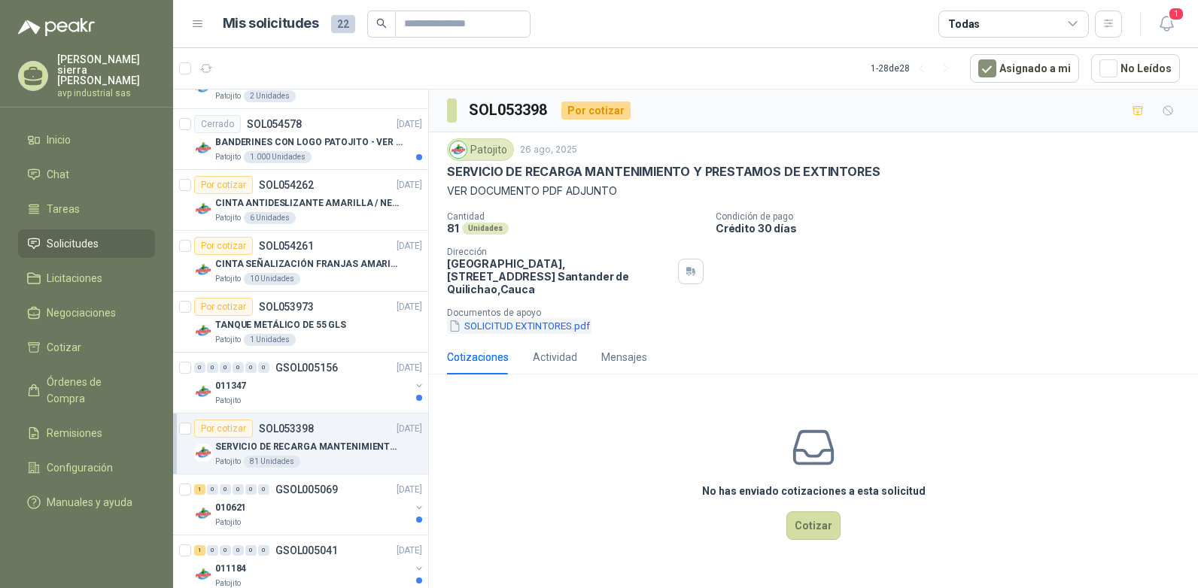
click at [486, 318] on button "SOLICITUD EXTINTORES.pdf" at bounding box center [519, 326] width 144 height 16
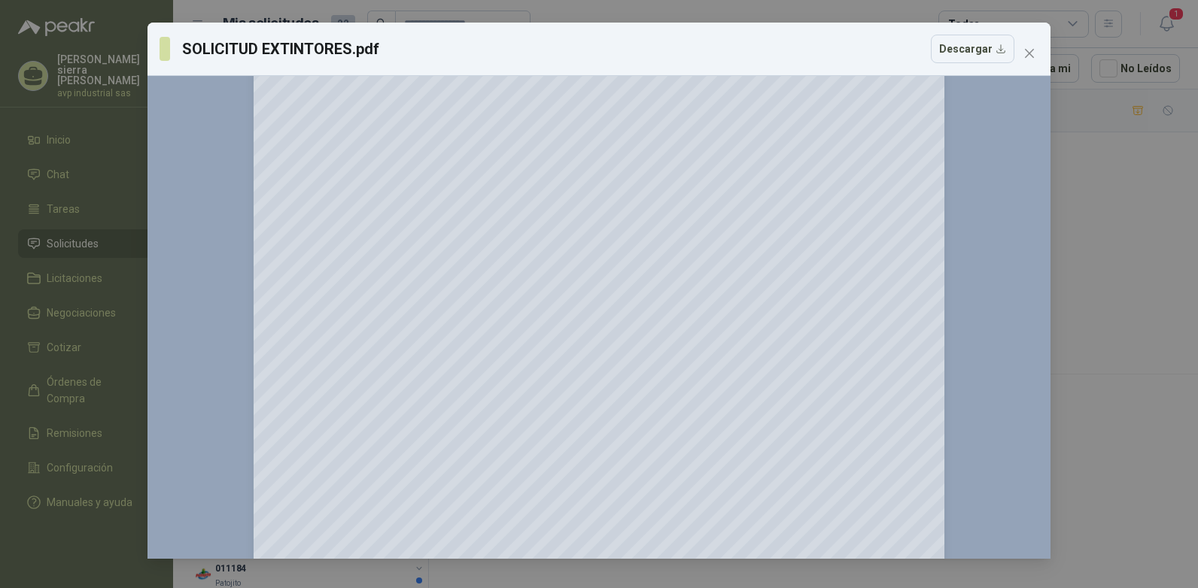
scroll to position [134, 0]
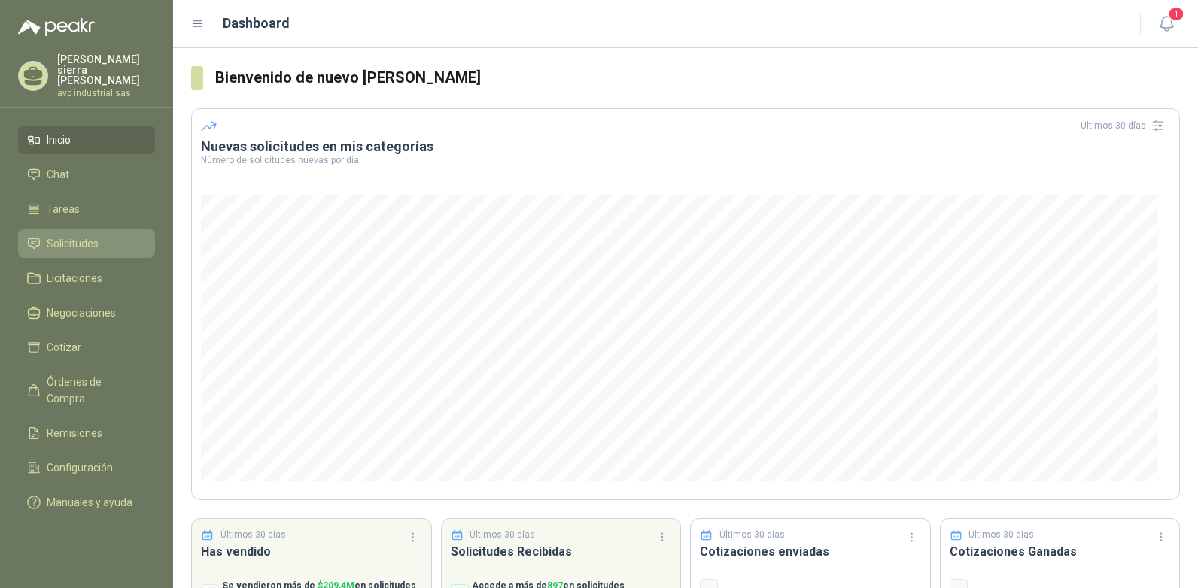
click at [96, 236] on span "Solicitudes" at bounding box center [73, 244] width 52 height 17
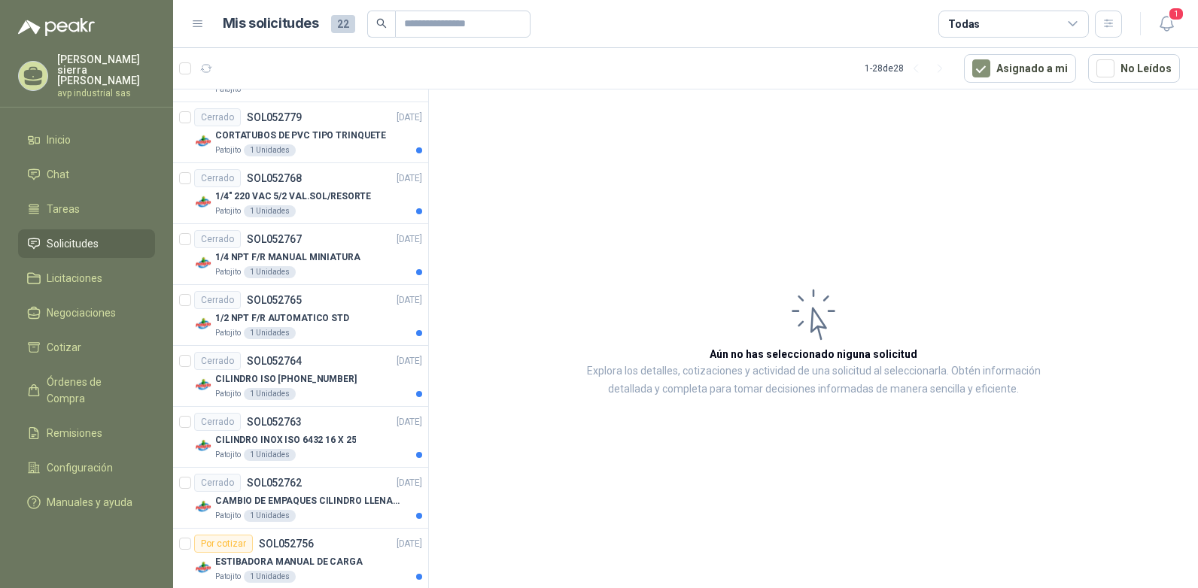
scroll to position [1054, 0]
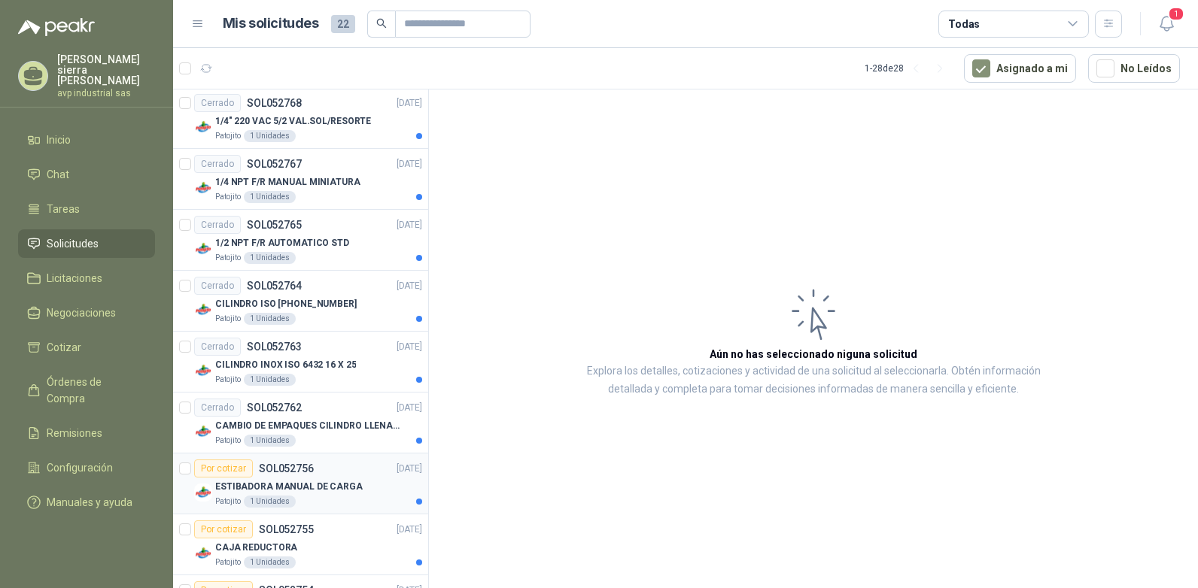
click at [238, 470] on div "Por cotizar" at bounding box center [223, 469] width 59 height 18
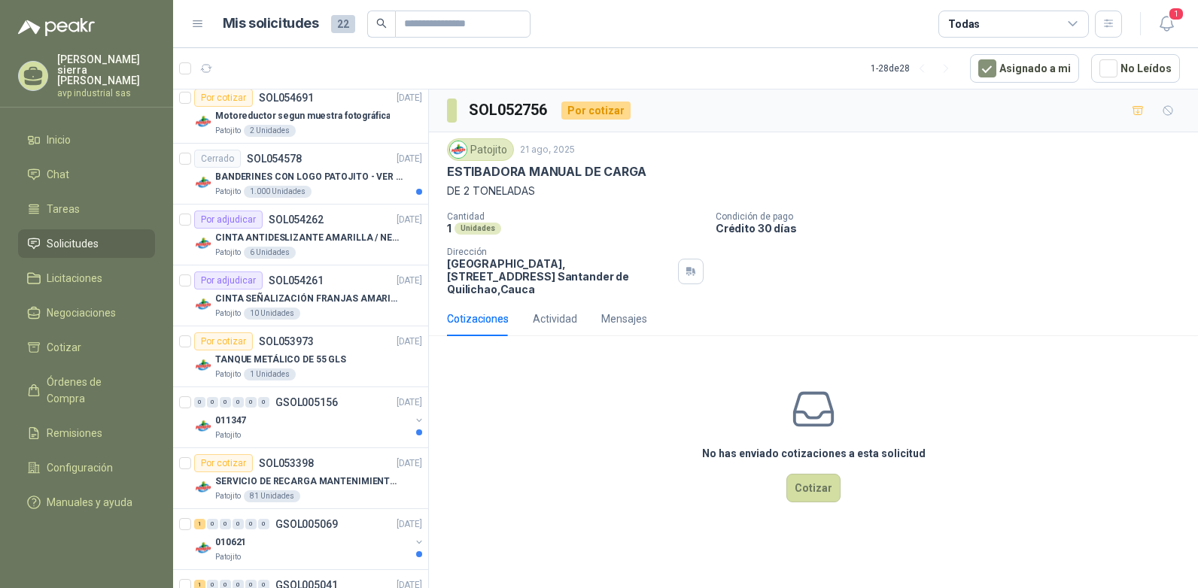
scroll to position [7, 0]
